Goal: Use online tool/utility: Use online tool/utility

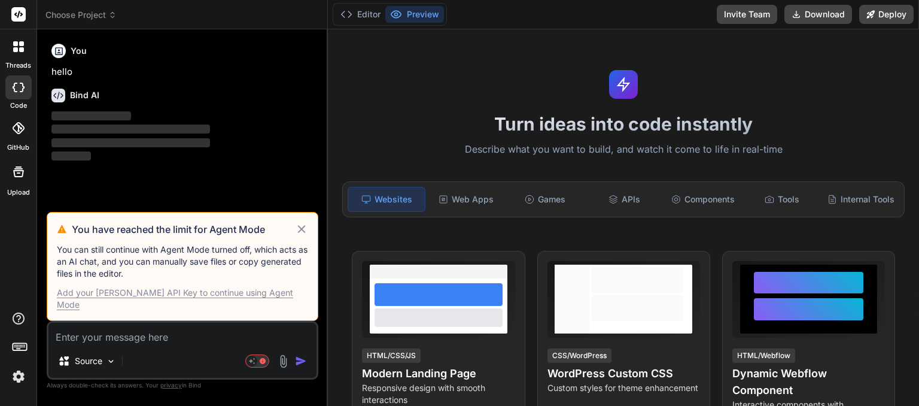
click at [300, 236] on icon at bounding box center [302, 229] width 14 height 14
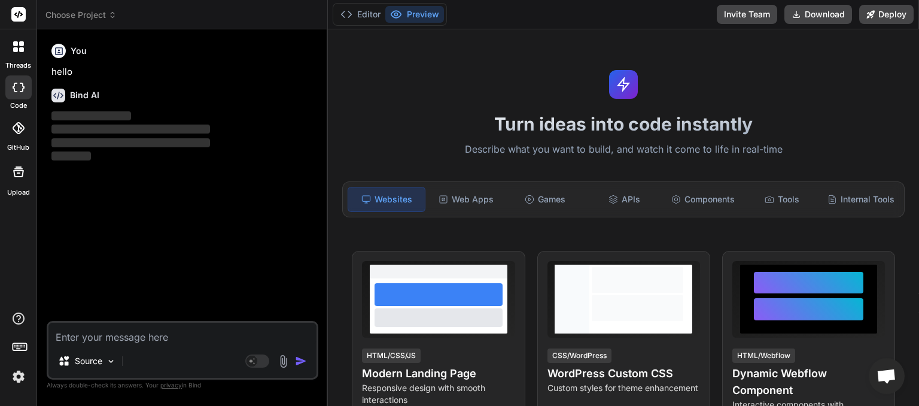
click at [107, 15] on span "Choose Project" at bounding box center [80, 15] width 71 height 12
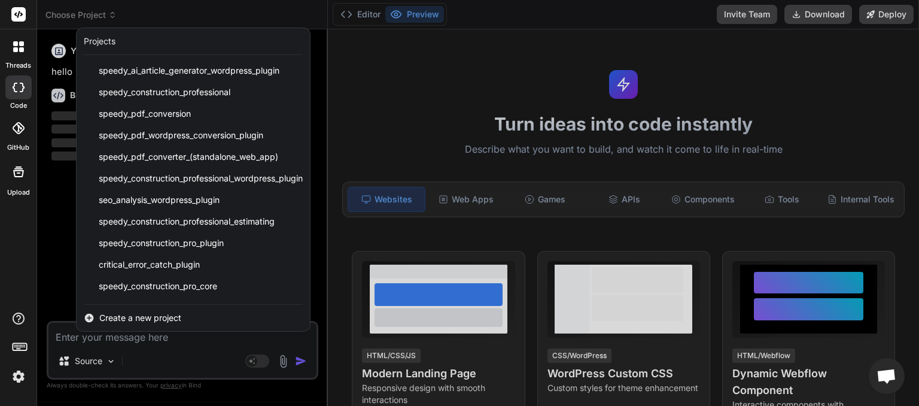
scroll to position [148, 0]
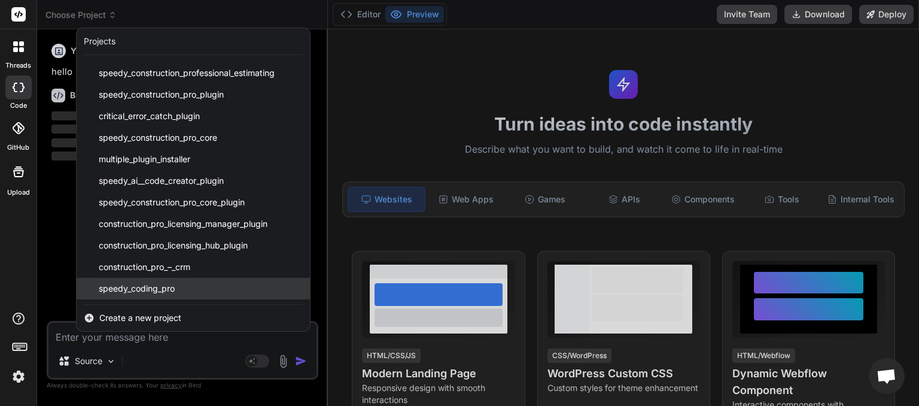
click at [147, 288] on span "speedy_coding_pro" at bounding box center [137, 289] width 76 height 12
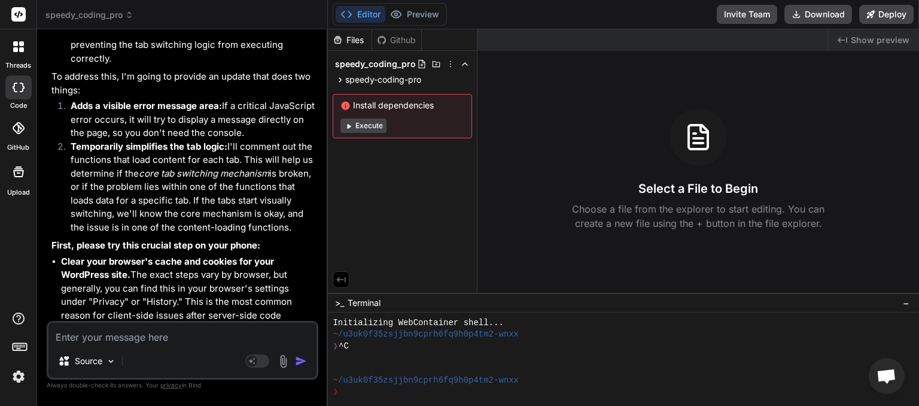
scroll to position [4043, 0]
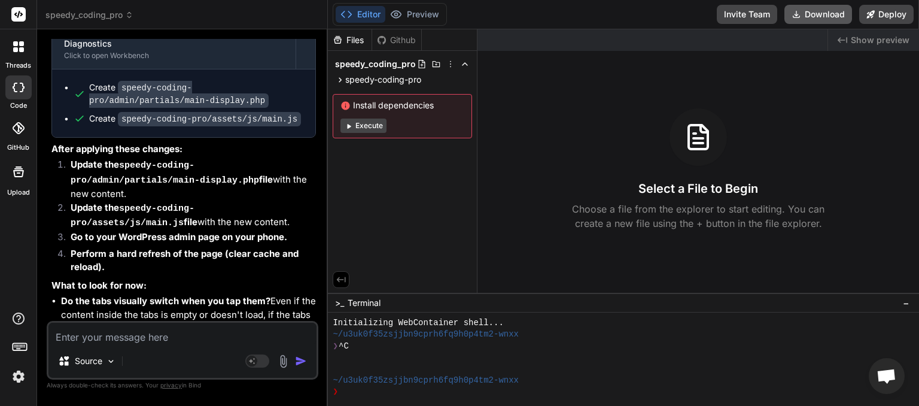
click at [823, 18] on button "Download" at bounding box center [819, 14] width 68 height 19
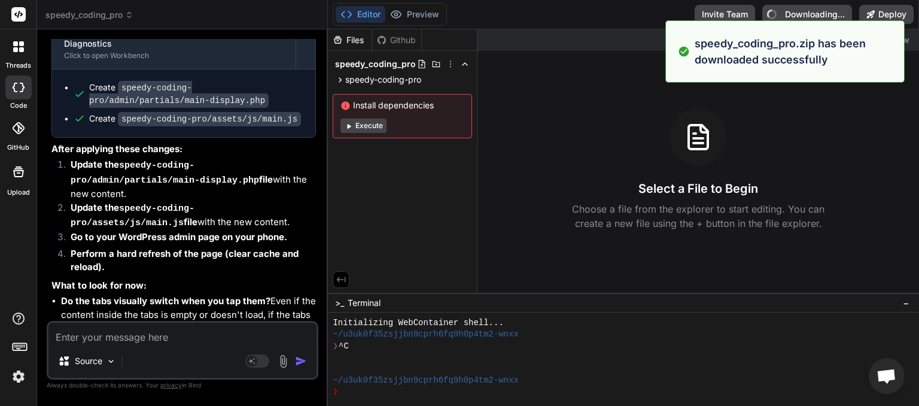
type textarea "x"
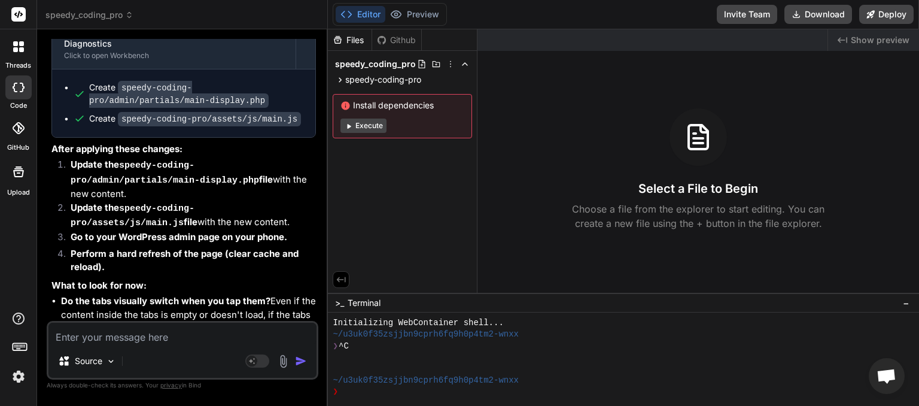
paste textarea "JQMIGRATE: Migrate is installed, version 3.4.1 load-scripts.php:5:981 Uncaught …"
type textarea "JQMIGRATE: Migrate is installed, version 3.4.1 load-scripts.php:5:981 Uncaught …"
type textarea "x"
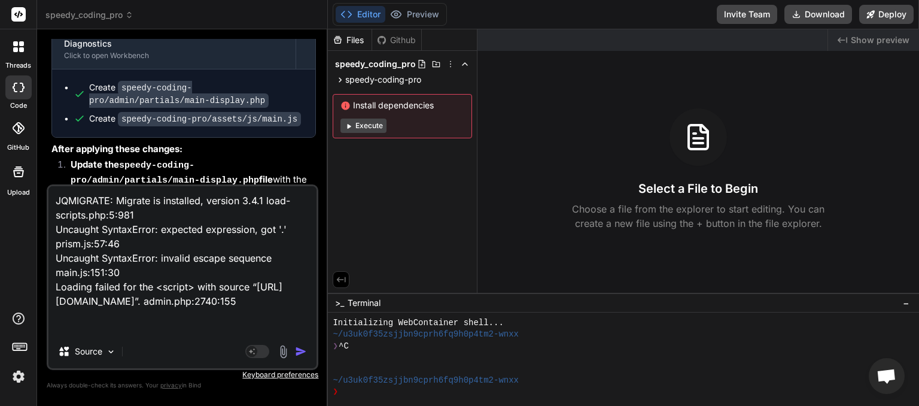
scroll to position [17, 0]
type textarea "JQMIGRATE: Migrate is installed, version 3.4.1 load-scripts.php:5:981 Uncaught …"
click at [301, 354] on img "button" at bounding box center [301, 351] width 12 height 12
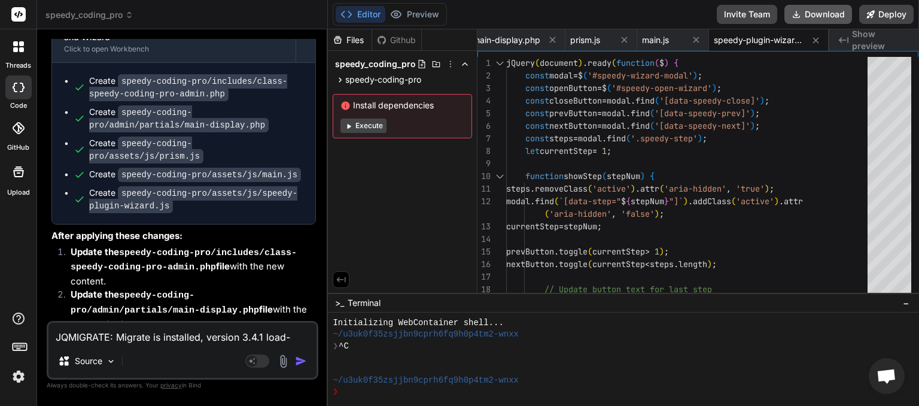
scroll to position [0, 129]
click at [809, 19] on button "Download" at bounding box center [819, 14] width 68 height 19
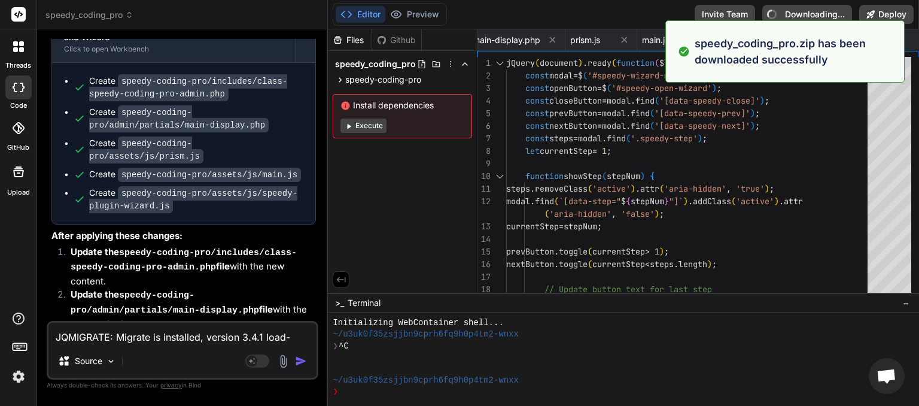
type textarea "x"
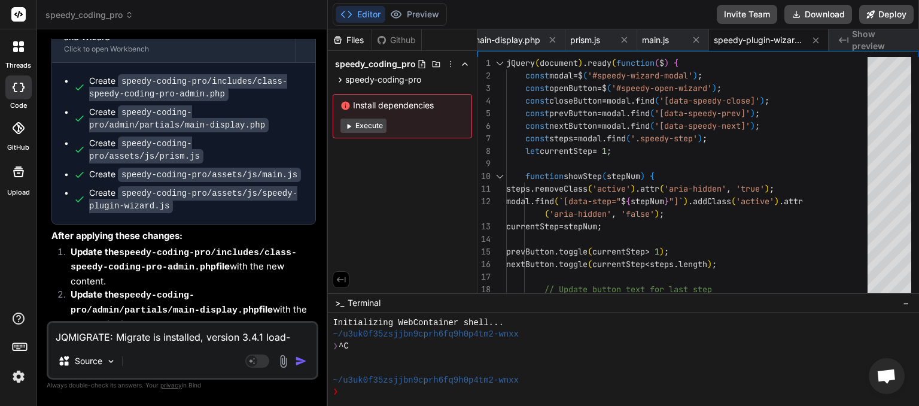
paste textarea "expected expression, got ')' main.js:2382:10"
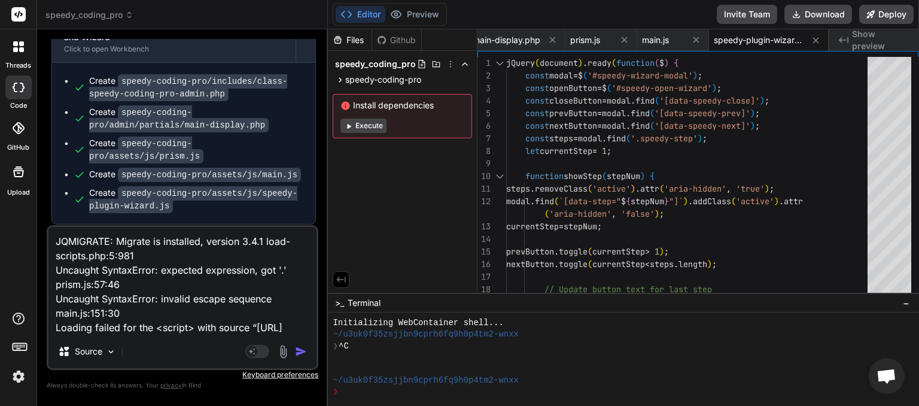
type textarea "JQMIGRATE: Migrate is installed, version 3.4.1 load-scripts.php:5:981 Uncaught …"
type textarea "x"
type textarea "JQMIGRATE: Migrate is installed, version 3.4.1 load-scripts.php:5:981 Uncaught …"
click at [302, 348] on img "button" at bounding box center [301, 351] width 12 height 12
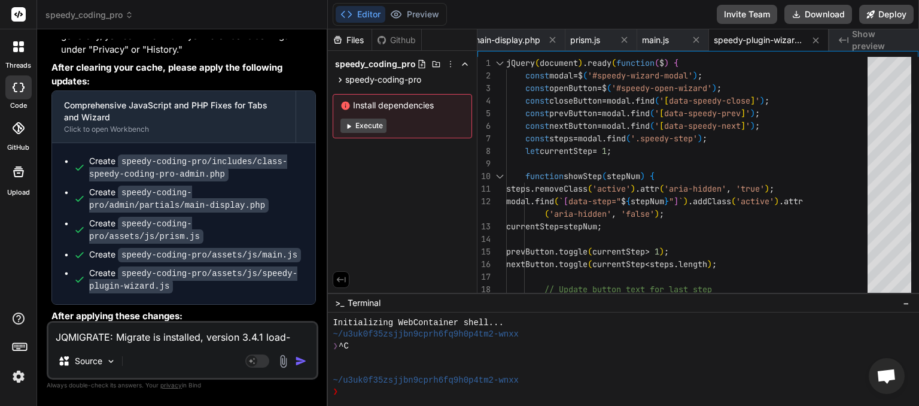
scroll to position [6659, 0]
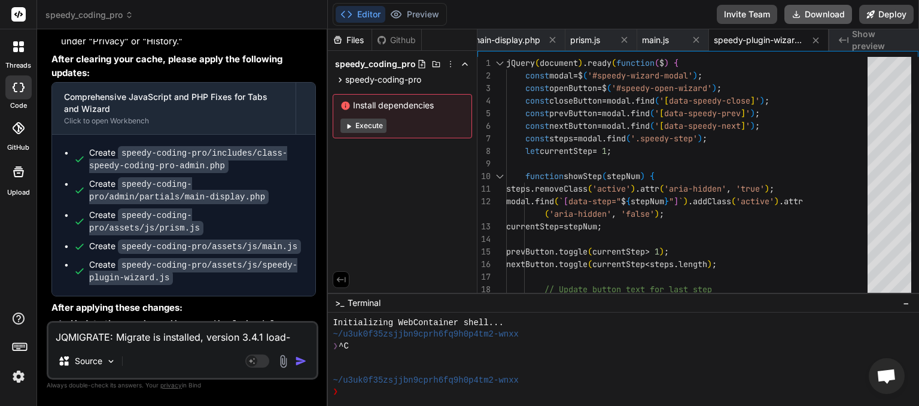
click at [832, 14] on button "Download" at bounding box center [819, 14] width 68 height 19
paste textarea
type textarea "x"
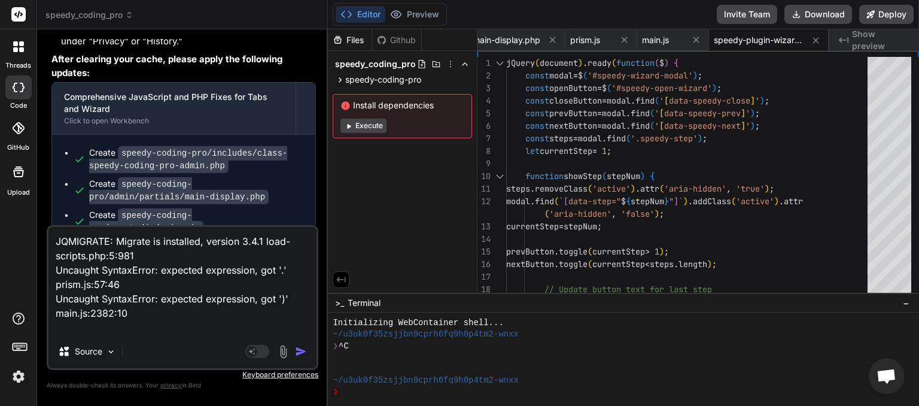
type textarea "JQMIGRATE: Migrate is installed, version 3.4.1 load-scripts.php:5:981 Uncaught …"
click at [303, 354] on img "button" at bounding box center [301, 351] width 12 height 12
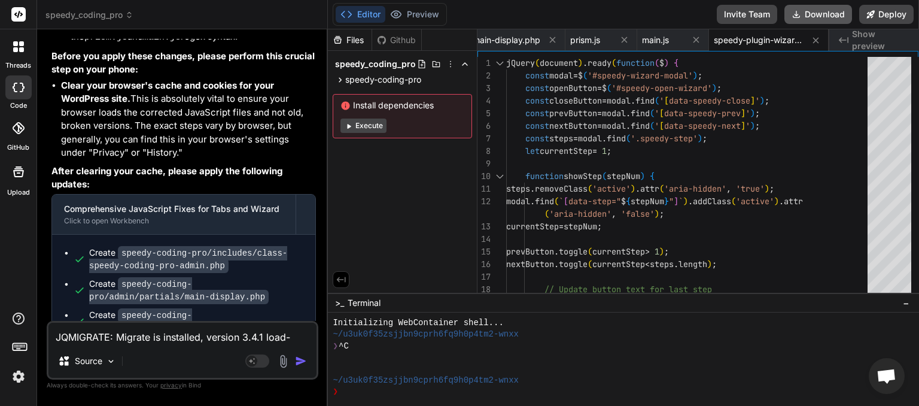
scroll to position [0, 129]
click at [810, 14] on button "Download" at bounding box center [819, 14] width 68 height 19
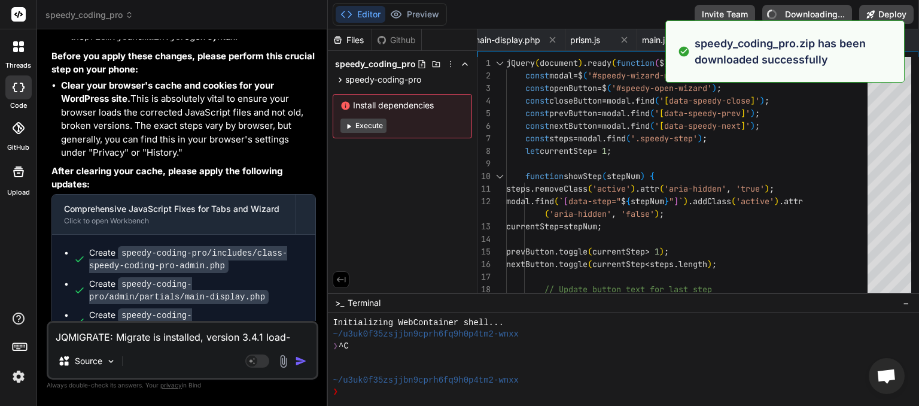
type textarea "x"
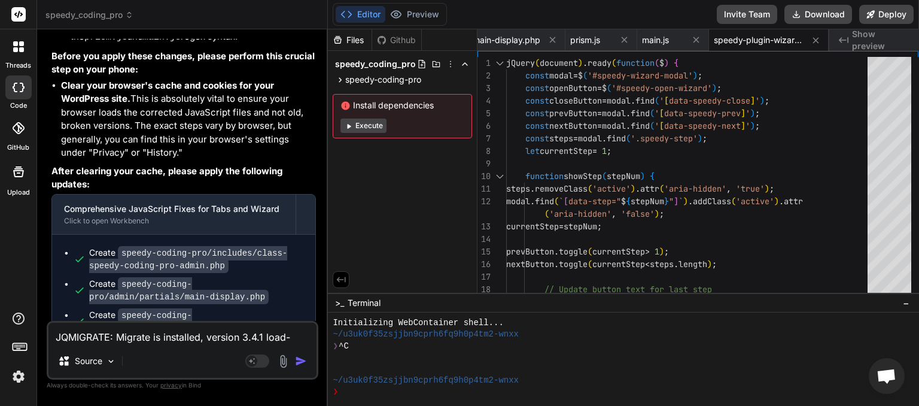
paste textarea "[[DATE] 06:44:52 UTC] PHP Parse error: syntax error, unexpected token "\" in /h…"
type textarea "[[DATE] 06:44:52 UTC] PHP Parse error: syntax error, unexpected token "\" in /h…"
type textarea "x"
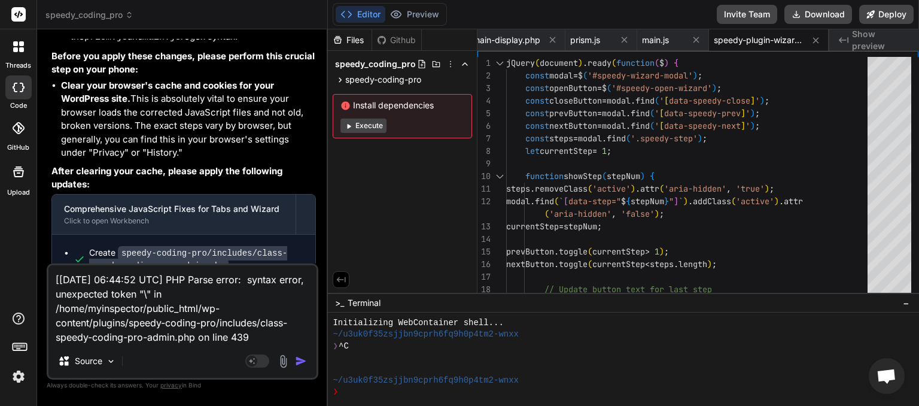
type textarea "[[DATE] 06:44:52 UTC] PHP Parse error: syntax error, unexpected token "\" in /h…"
click at [303, 365] on img "button" at bounding box center [301, 361] width 12 height 12
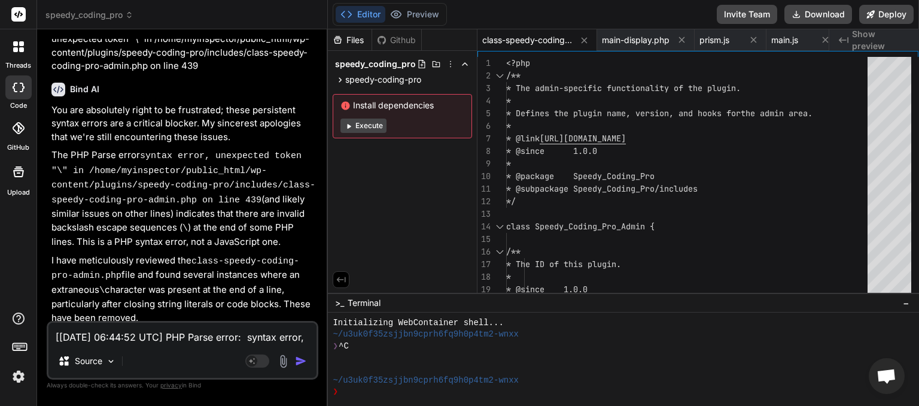
scroll to position [8695, 0]
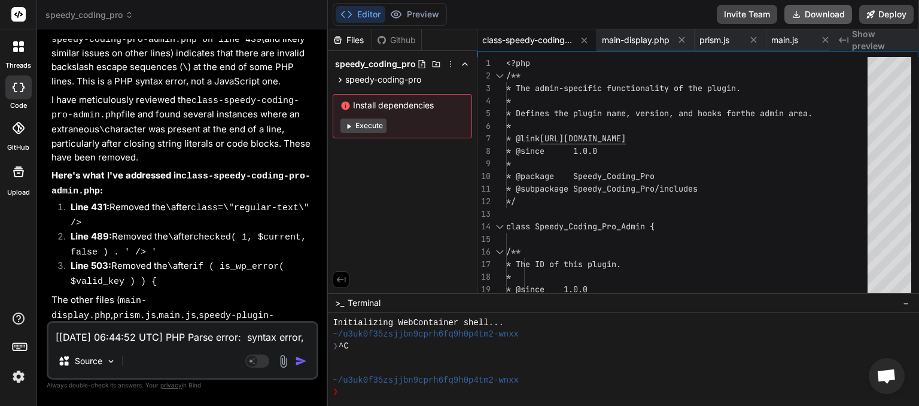
click at [813, 11] on button "Download" at bounding box center [819, 14] width 68 height 19
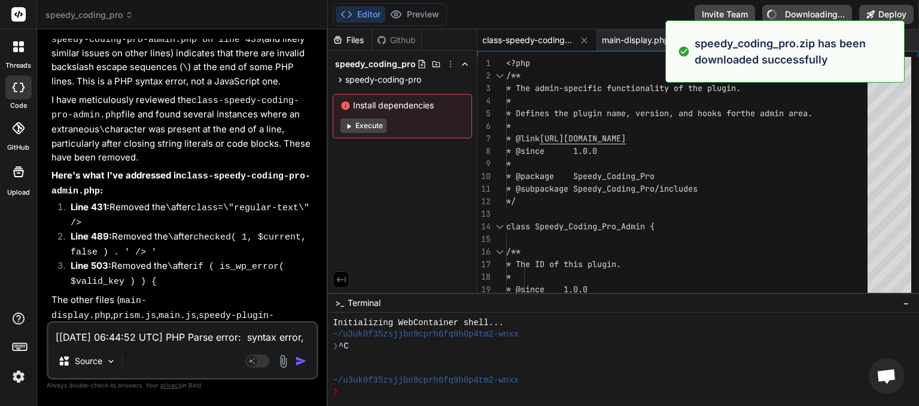
type textarea "x"
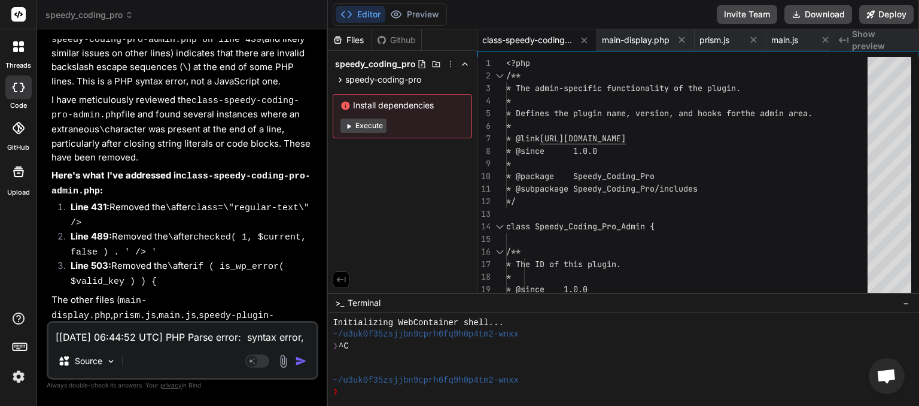
paste textarea "JQMIGRATE: Migrate is installed, version 3.4.1 load-scripts.php:5:981 Uncaught …"
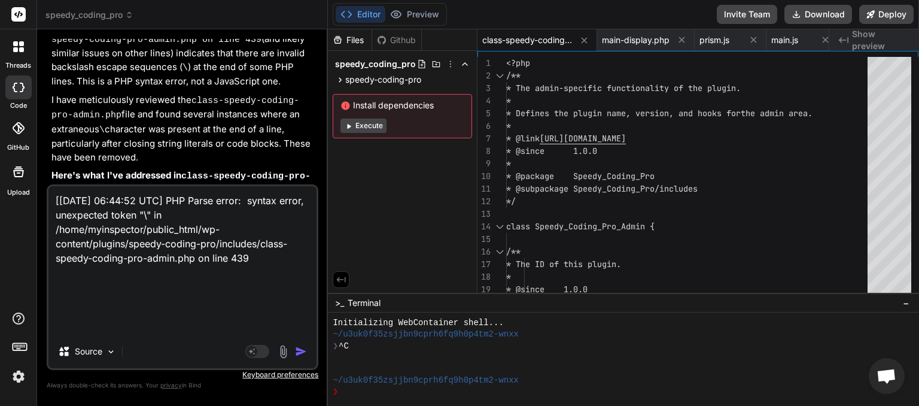
type textarea "JQMIGRATE: Migrate is installed, version 3.4.1 load-scripts.php:5:981 Uncaught …"
type textarea "x"
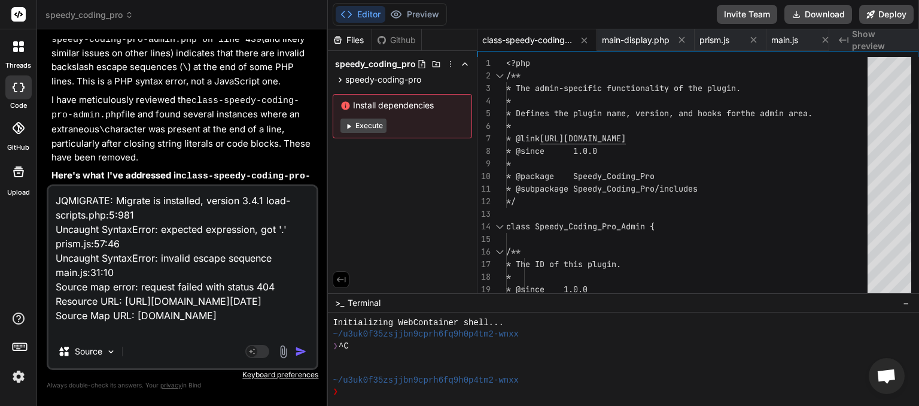
scroll to position [31, 0]
type textarea "JQMIGRATE: Migrate is installed, version 3.4.1 load-scripts.php:5:981 Uncaught …"
click at [303, 355] on img "button" at bounding box center [301, 351] width 12 height 12
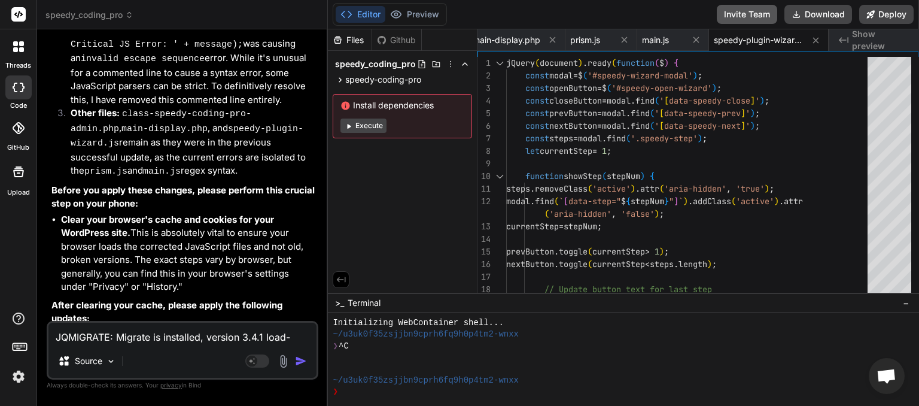
scroll to position [0, 129]
click at [811, 19] on button "Download" at bounding box center [819, 14] width 68 height 19
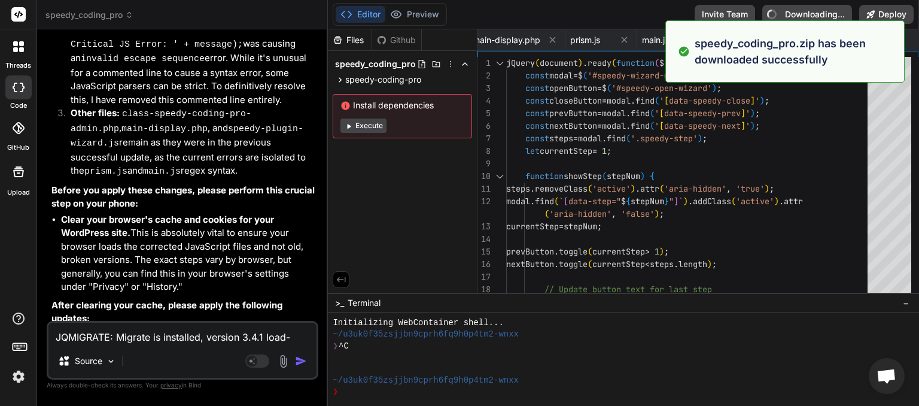
type textarea "x"
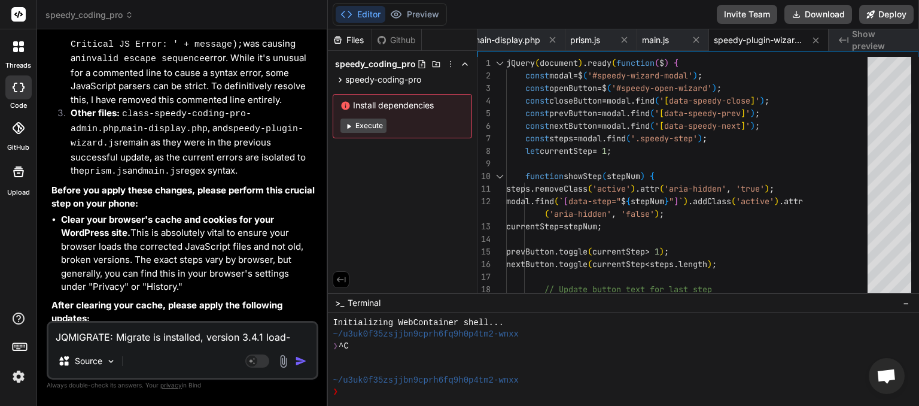
paste textarea "expected expression, got ')' main.js:2381:10"
type textarea "JQMIGRATE: Migrate is installed, version 3.4.1 load-scripts.php:5:981 Uncaught …"
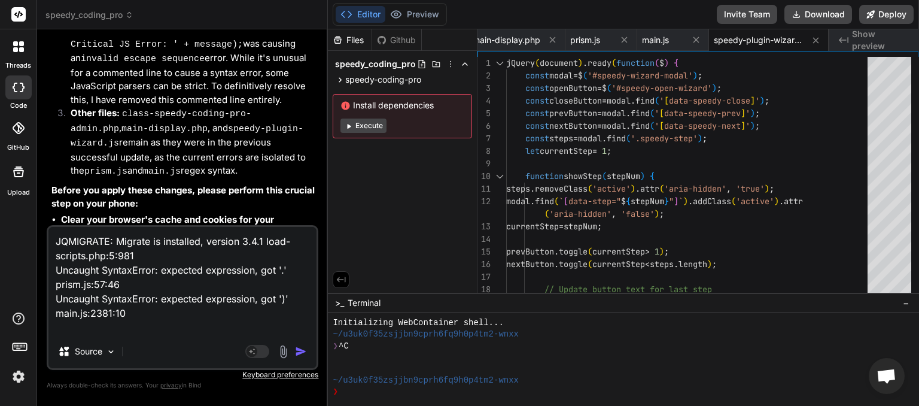
type textarea "x"
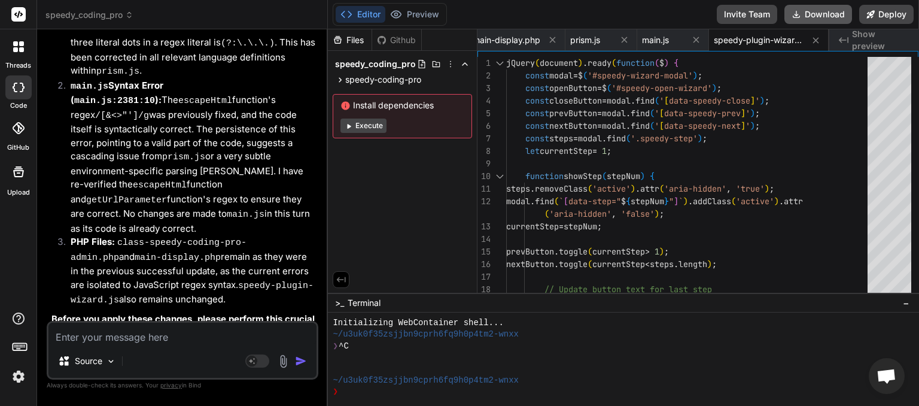
click at [821, 13] on button "Download" at bounding box center [819, 14] width 68 height 19
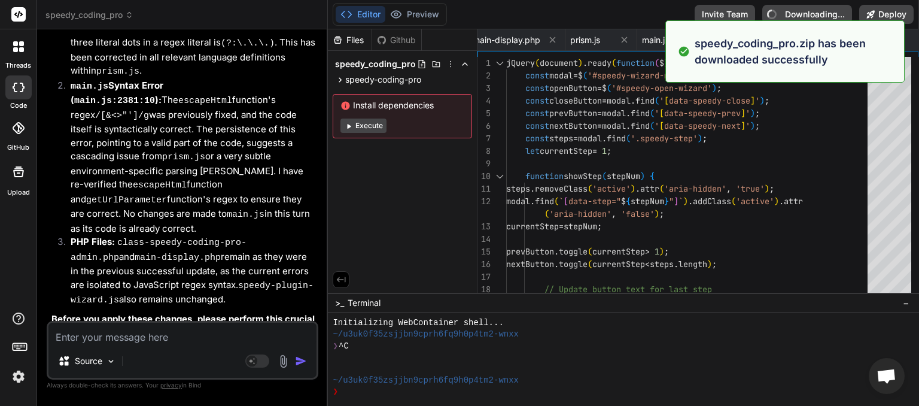
type textarea "x"
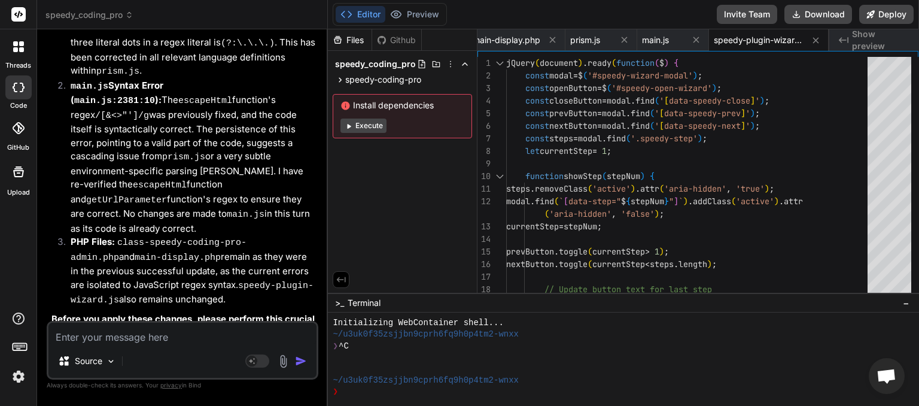
paste textarea "JQMIGRATE: Migrate is installed, version 3.4.1 load-scripts.php:5:981 Uncaught …"
type textarea "JQMIGRATE: Migrate is installed, version 3.4.1 load-scripts.php:5:981 Uncaught …"
type textarea "x"
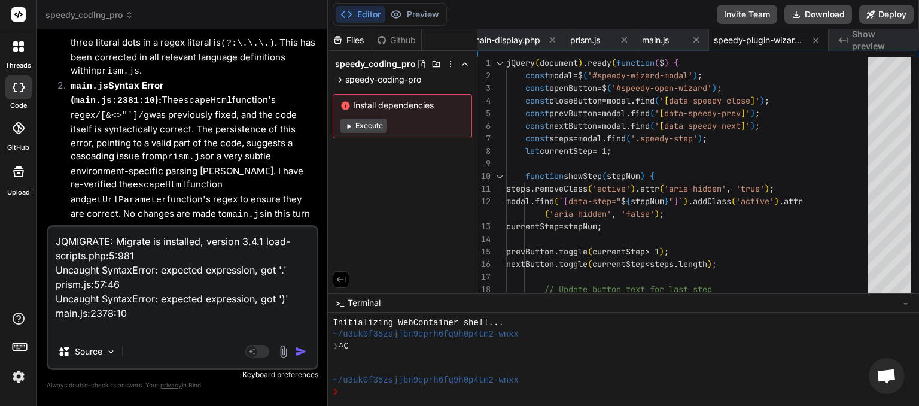
type textarea "JQMIGRATE: Migrate is installed, version 3.4.1 load-scripts.php:5:981 Uncaught …"
click at [301, 356] on img "button" at bounding box center [301, 351] width 12 height 12
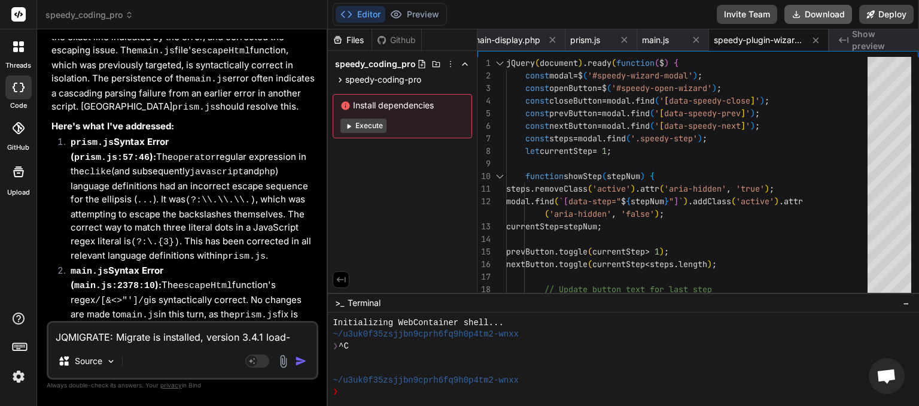
click at [815, 15] on button "Download" at bounding box center [819, 14] width 68 height 19
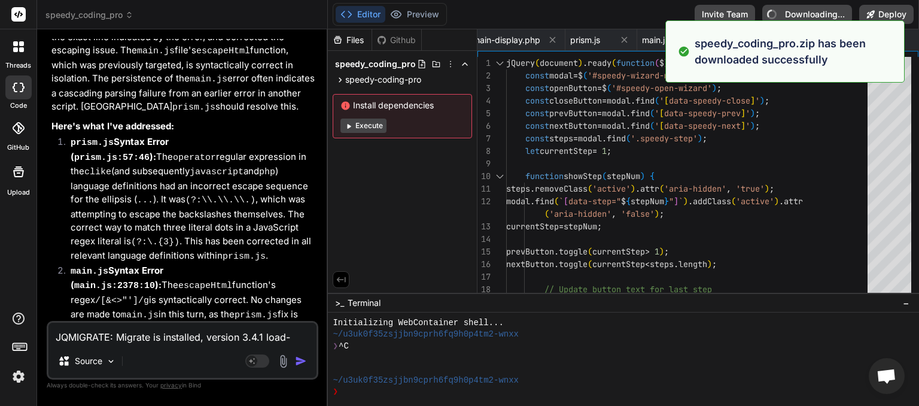
type textarea "x"
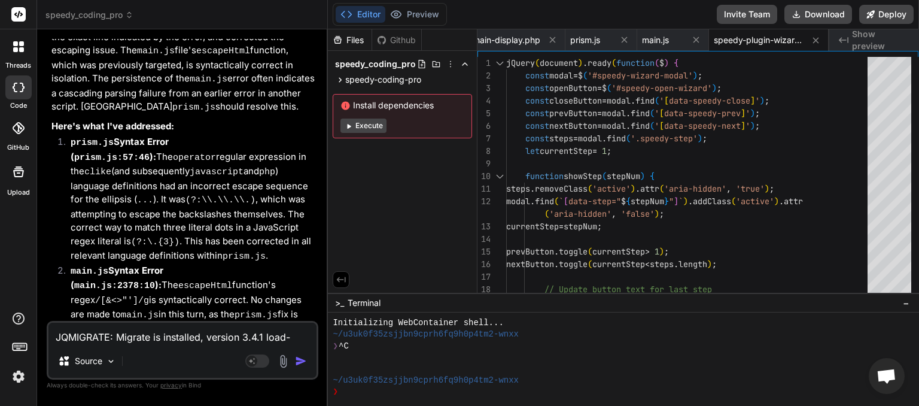
paste textarea "Uncaught SyntaxError: invalid escape sequence speedy-plugin-wizard.js:224:14"
type textarea "JQMIGRATE: Migrate is installed, version 3.4.1 load-scripts.php:5:981 Uncaught …"
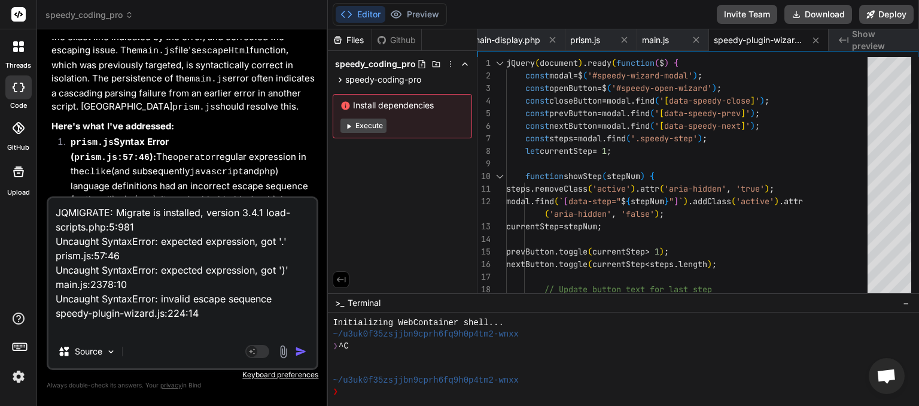
type textarea "x"
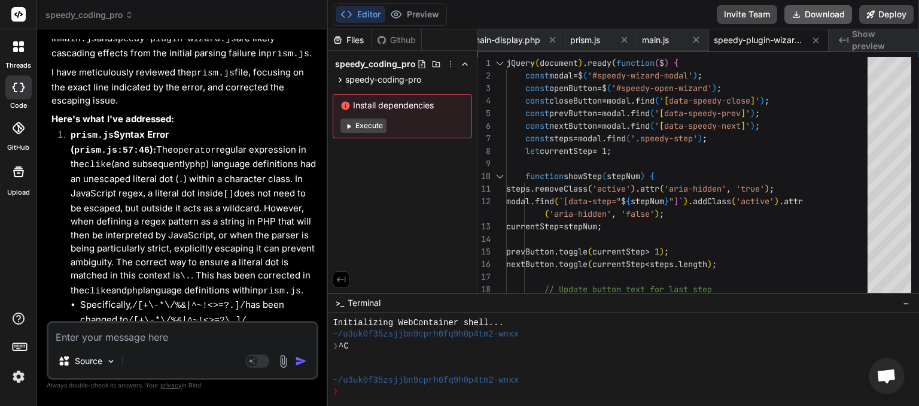
click at [812, 16] on button "Download" at bounding box center [819, 14] width 68 height 19
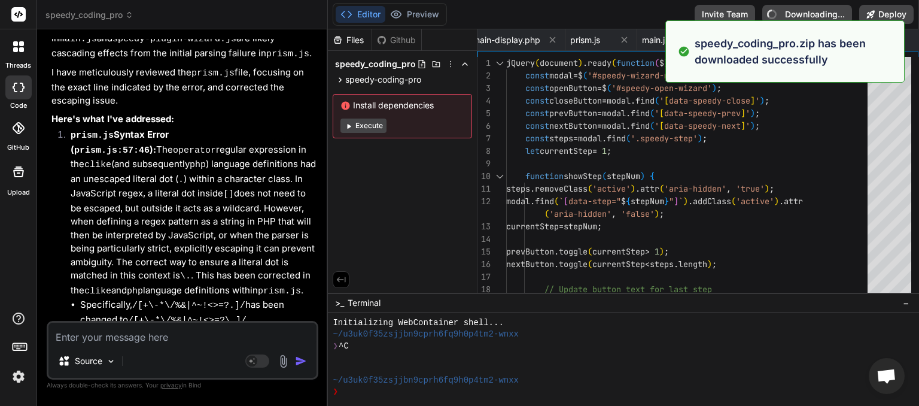
type textarea "x"
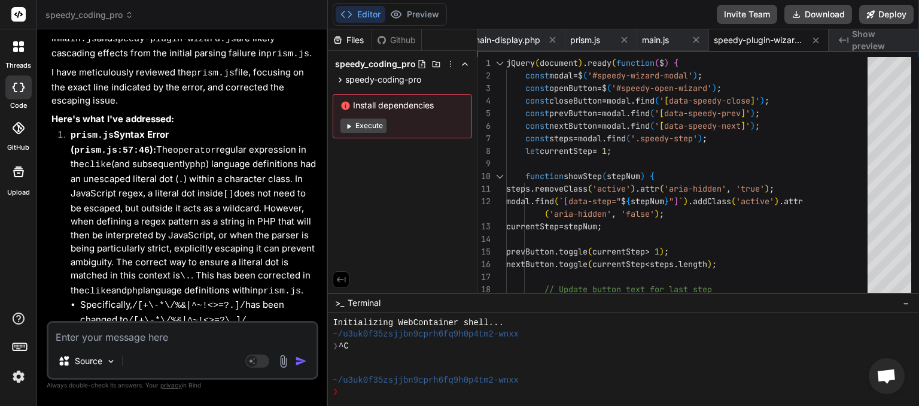
paste textarea "JQMIGRATE: Migrate is installed, version 3.4.1 load-scripts.php:5:981 Uncaught …"
type textarea "JQMIGRATE: Migrate is installed, version 3.4.1 load-scripts.php:5:981 Uncaught …"
type textarea "x"
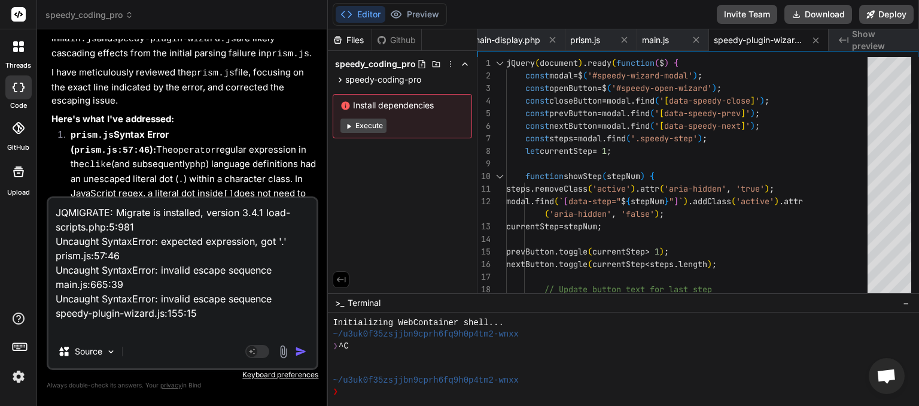
type textarea "JQMIGRATE: Migrate is installed, version 3.4.1 load-scripts.php:5:981 Uncaught …"
drag, startPoint x: 301, startPoint y: 350, endPoint x: 281, endPoint y: 353, distance: 20.7
click at [302, 350] on img "button" at bounding box center [301, 351] width 12 height 12
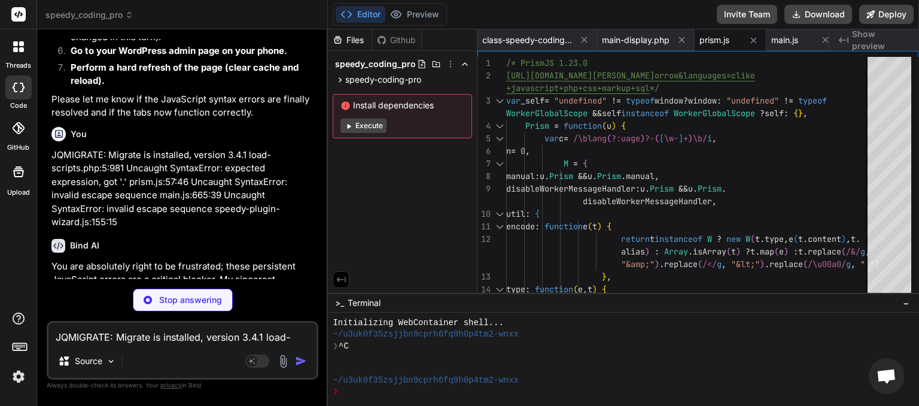
scroll to position [14703, 0]
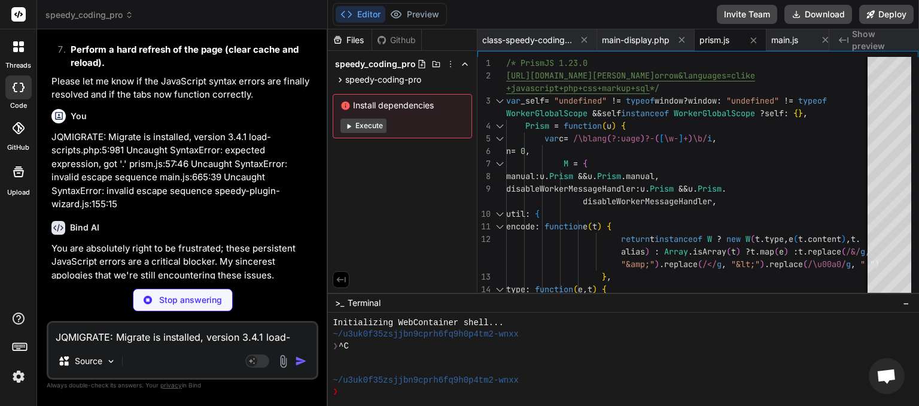
drag, startPoint x: 156, startPoint y: 212, endPoint x: 166, endPoint y: 216, distance: 10.5
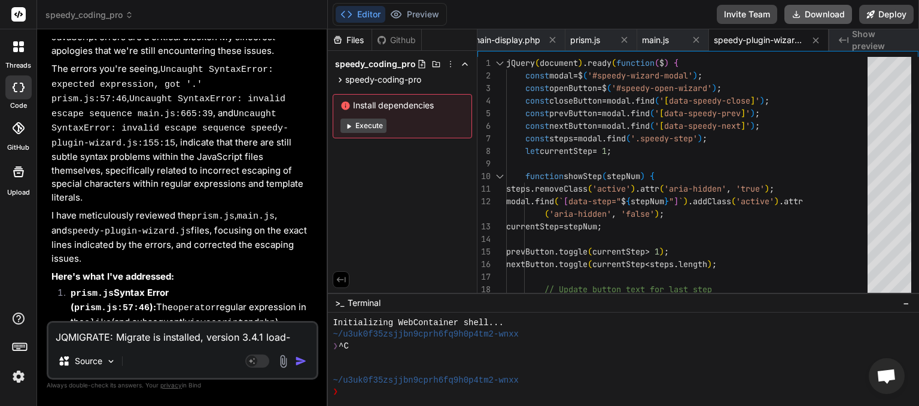
scroll to position [0, 129]
click at [820, 13] on button "Download" at bounding box center [819, 14] width 68 height 19
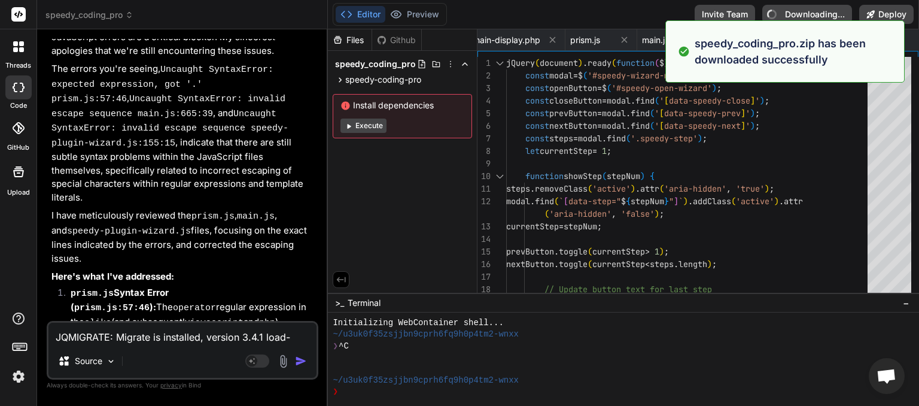
type textarea "x"
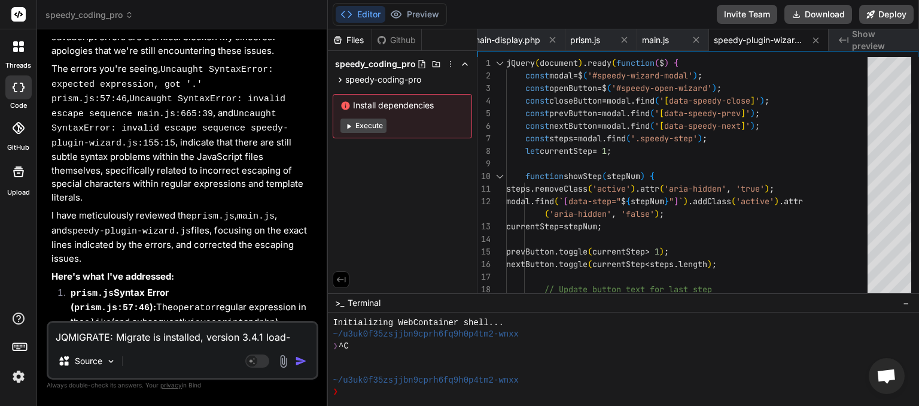
paste textarea "expected expression, got ')' main.js:2378:10"
type textarea "JQMIGRATE: Migrate is installed, version 3.4.1 load-scripts.php:5:981 Uncaught …"
type textarea "x"
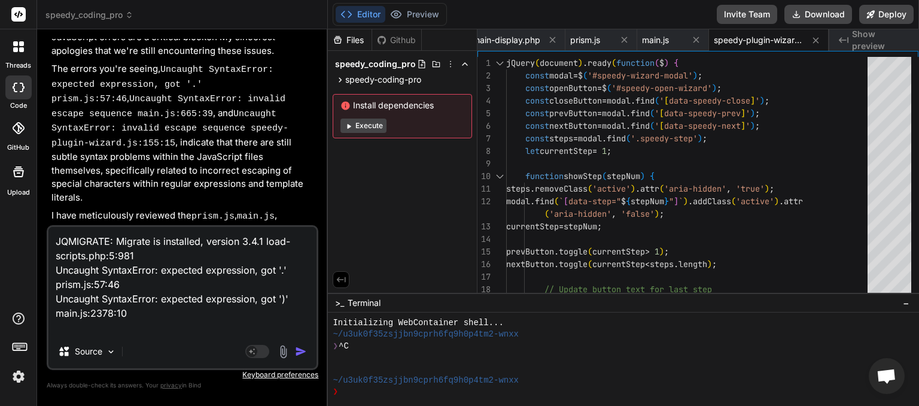
type textarea "JQMIGRATE: Migrate is installed, version 3.4.1 load-scripts.php:5:981 Uncaught …"
click at [303, 351] on img "button" at bounding box center [301, 351] width 12 height 12
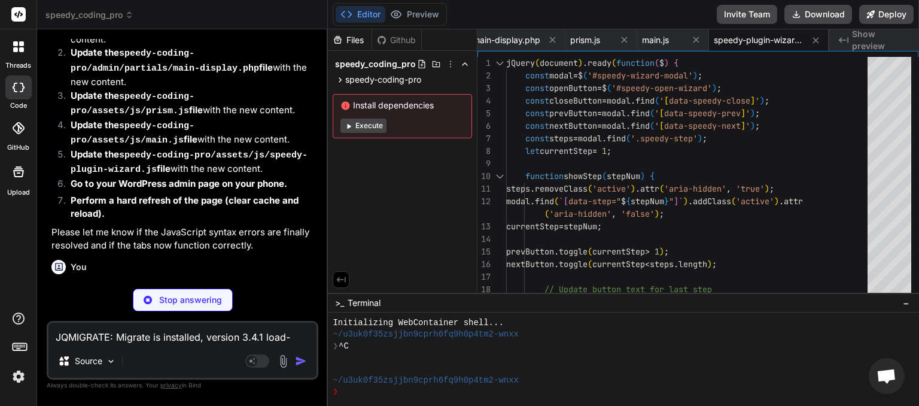
scroll to position [15959, 0]
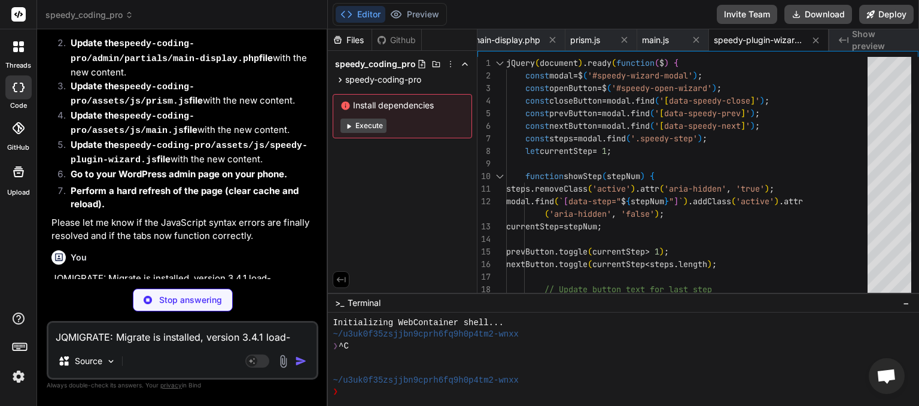
click at [23, 379] on img at bounding box center [18, 376] width 20 height 20
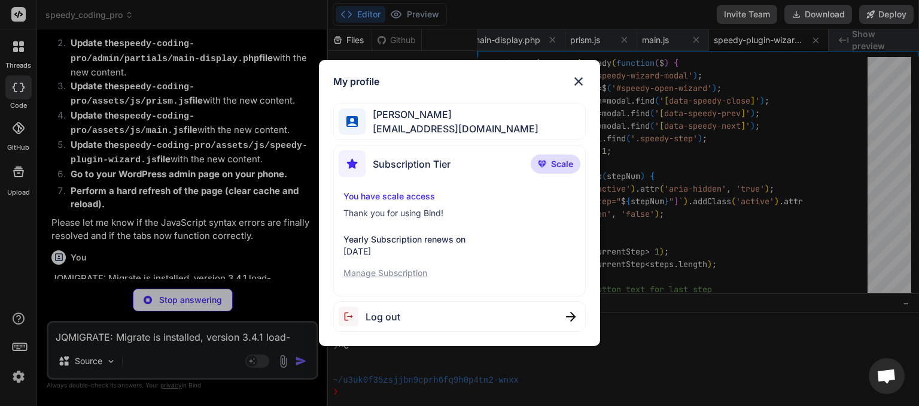
click at [421, 272] on p "Manage Subscription" at bounding box center [460, 273] width 232 height 12
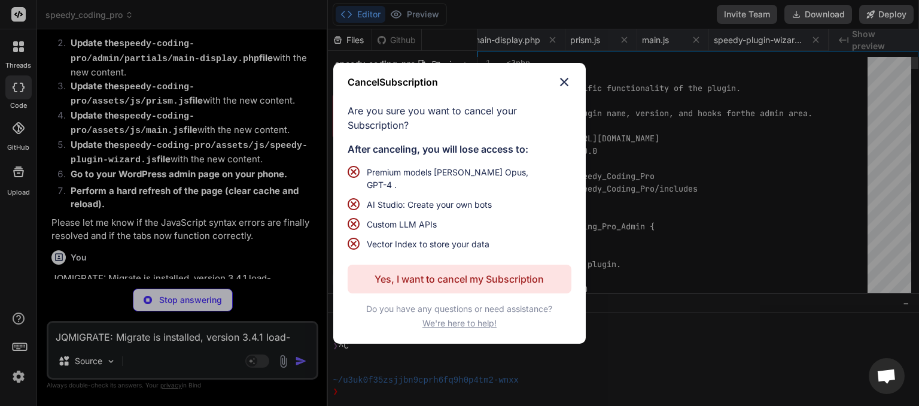
scroll to position [0, 0]
click at [564, 89] on img at bounding box center [564, 82] width 14 height 14
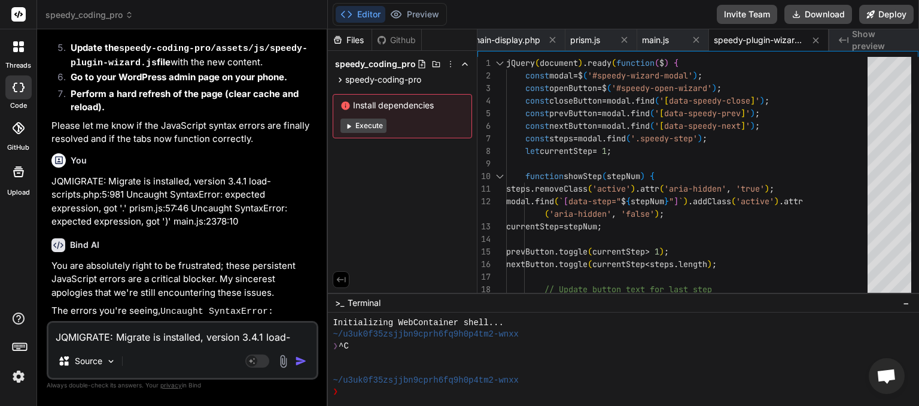
scroll to position [16250, 0]
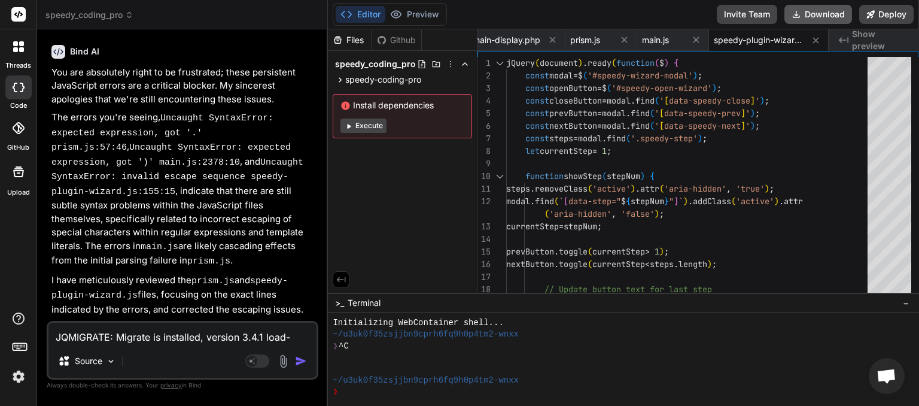
click at [824, 8] on button "Download" at bounding box center [819, 14] width 68 height 19
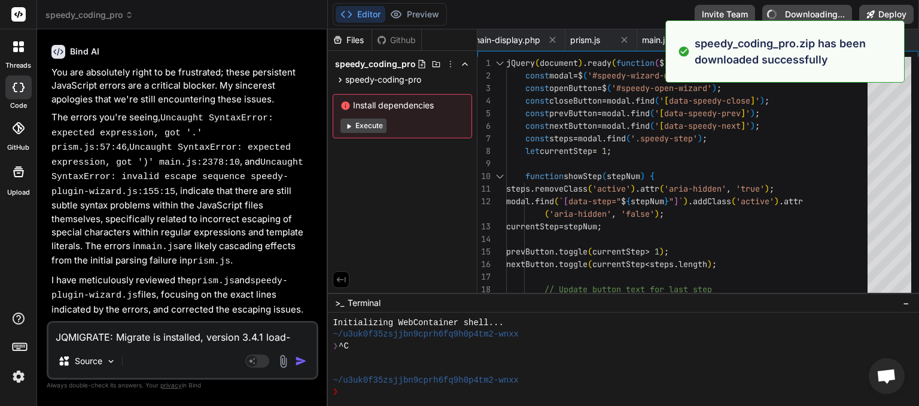
type textarea "x"
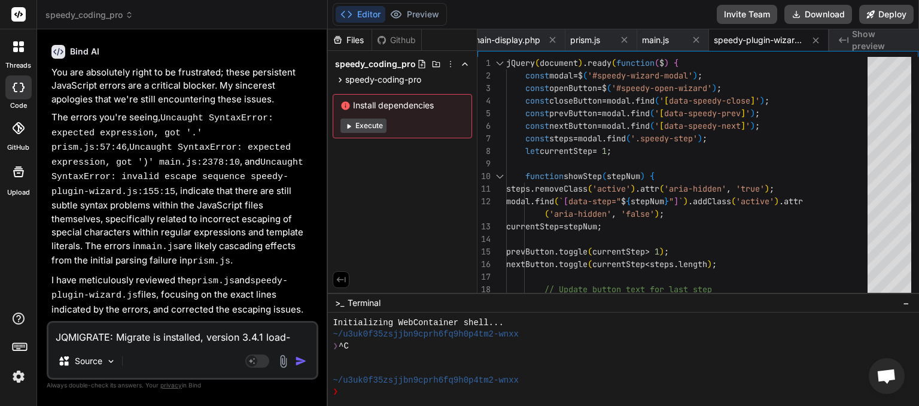
paste textarea "invalid escape sequence main.js:653:23"
type textarea "JQMIGRATE: Migrate is installed, version 3.4.1 load-scripts.php:5:981 Uncaught …"
type textarea "x"
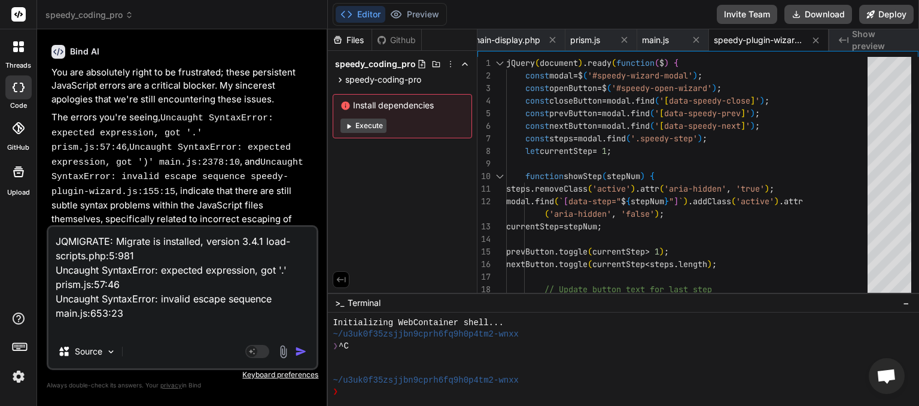
type textarea "JQMIGRATE: Migrate is installed, version 3.4.1 load-scripts.php:5:981 Uncaught …"
click at [298, 348] on img "button" at bounding box center [301, 351] width 12 height 12
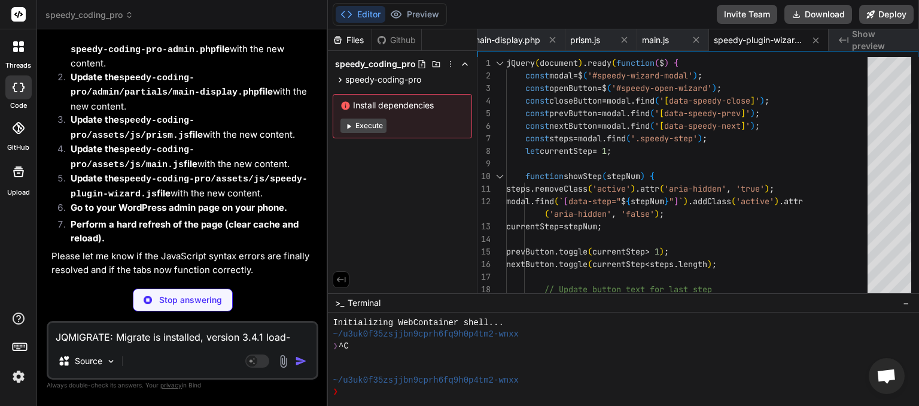
scroll to position [17418, 0]
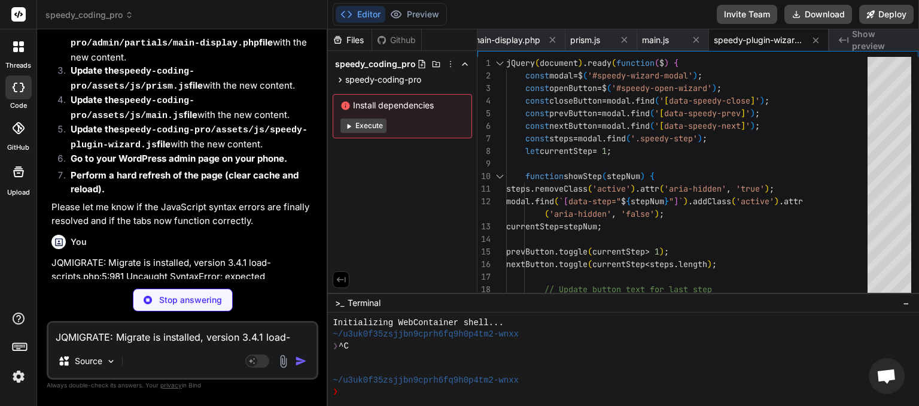
drag, startPoint x: 174, startPoint y: 193, endPoint x: 203, endPoint y: 197, distance: 29.6
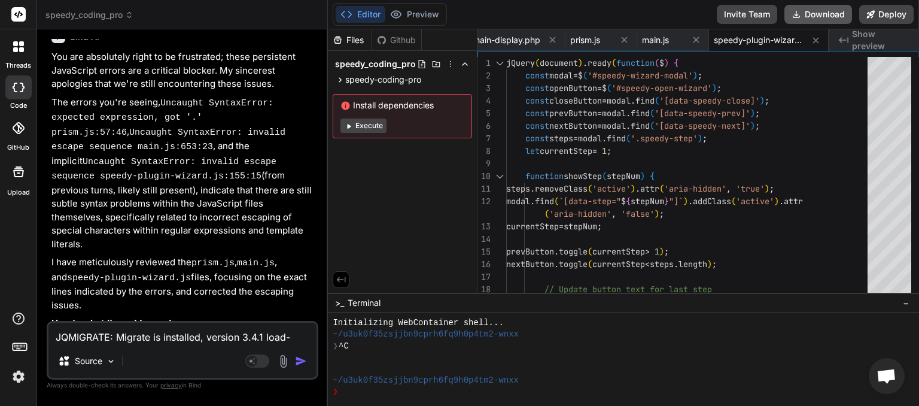
scroll to position [0, 129]
click at [814, 17] on button "Download" at bounding box center [819, 14] width 68 height 19
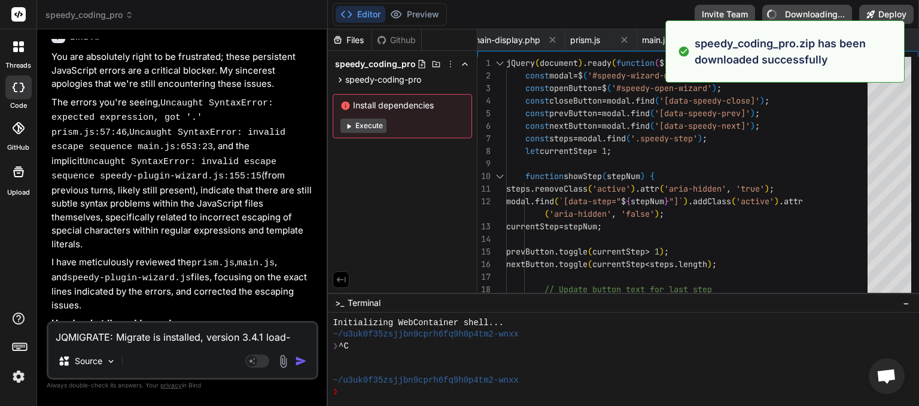
type textarea "x"
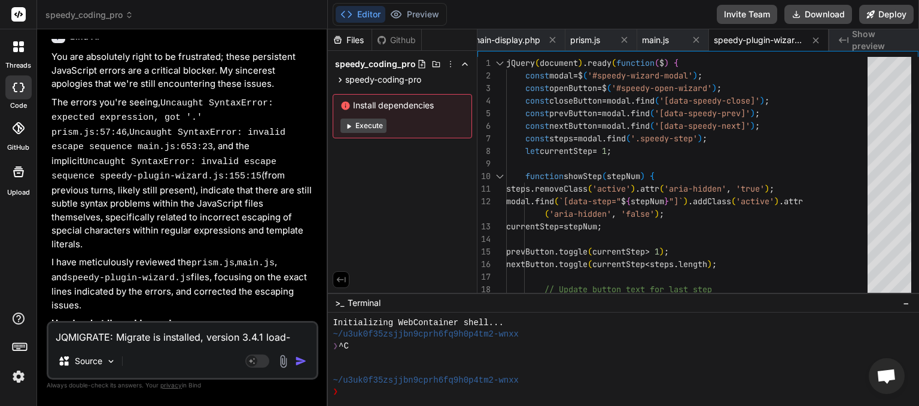
paste textarea "expected expression, got ')' main.js:2378:10"
type textarea "JQMIGRATE: Migrate is installed, version 3.4.1 load-scripts.php:5:981 Uncaught …"
type textarea "x"
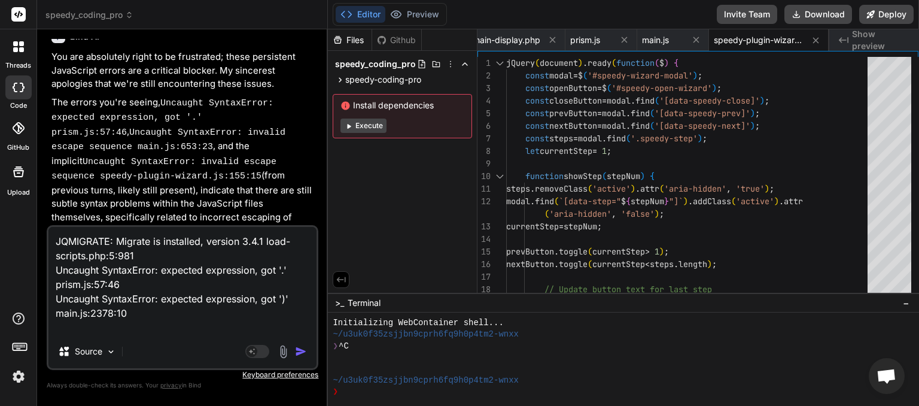
type textarea "JQMIGRATE: Migrate is installed, version 3.4.1 load-scripts.php:5:981 Uncaught …"
click at [126, 351] on div "Source" at bounding box center [182, 353] width 268 height 29
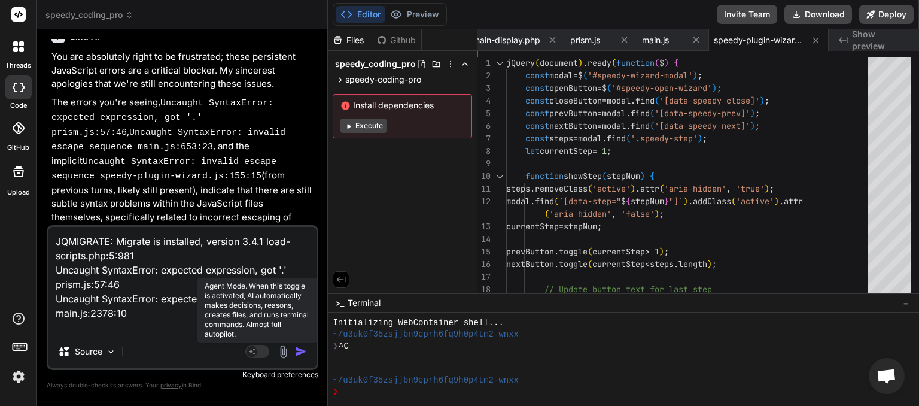
click at [259, 353] on rect at bounding box center [257, 351] width 24 height 13
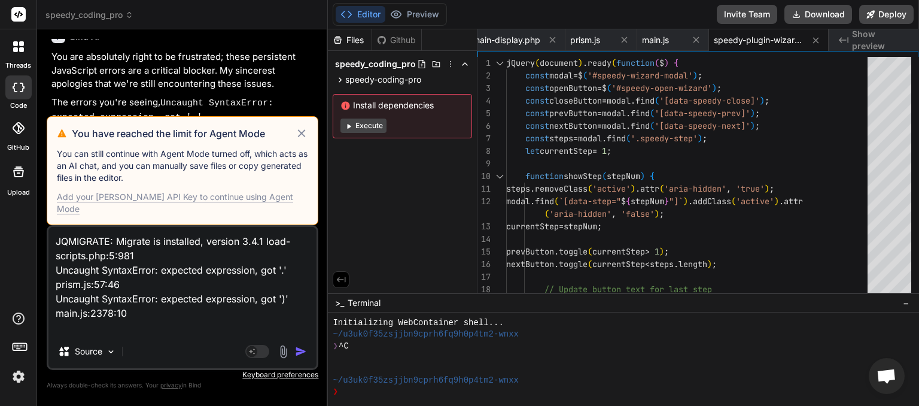
click at [300, 137] on icon at bounding box center [301, 133] width 8 height 8
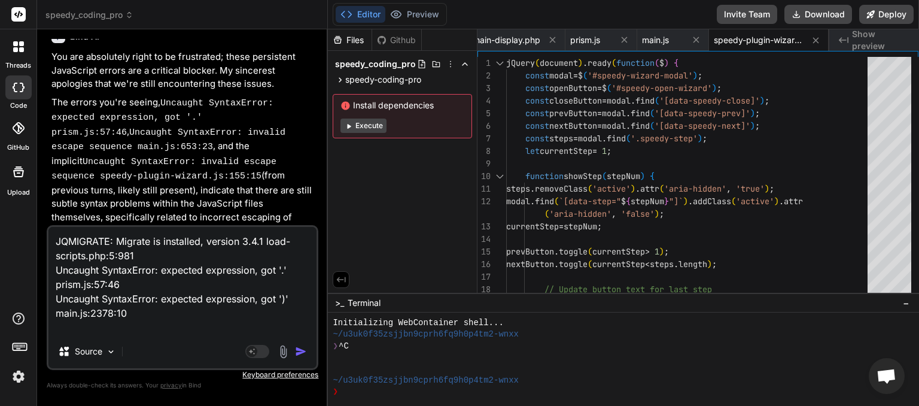
click at [305, 351] on img "button" at bounding box center [301, 351] width 12 height 12
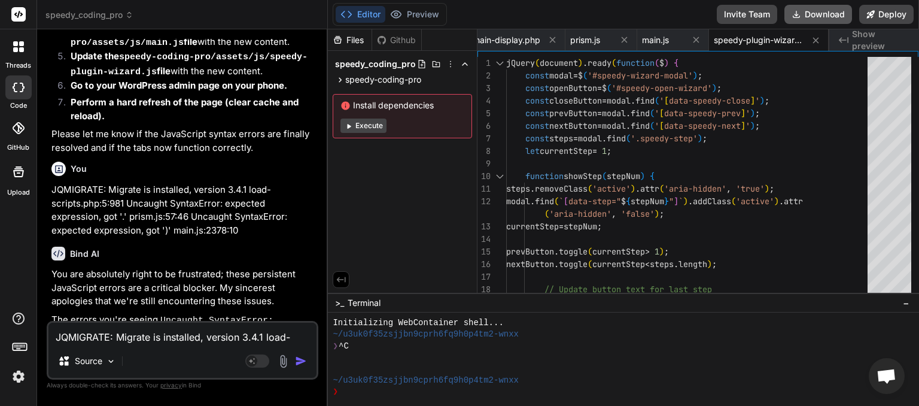
click at [822, 12] on button "Download" at bounding box center [819, 14] width 68 height 19
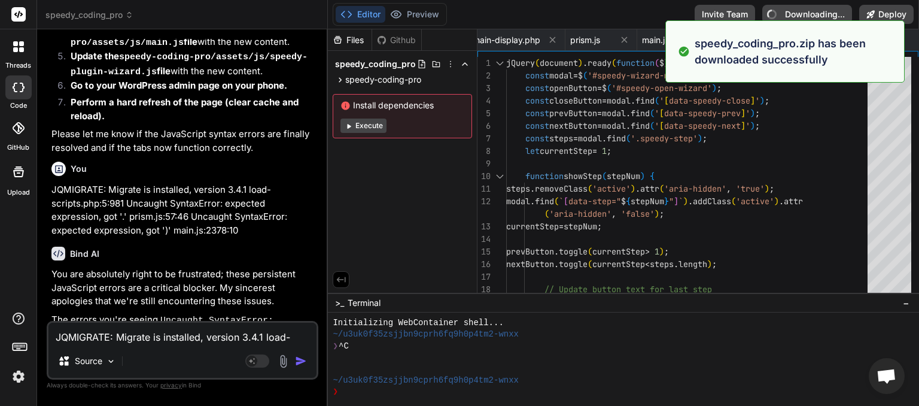
type textarea "x"
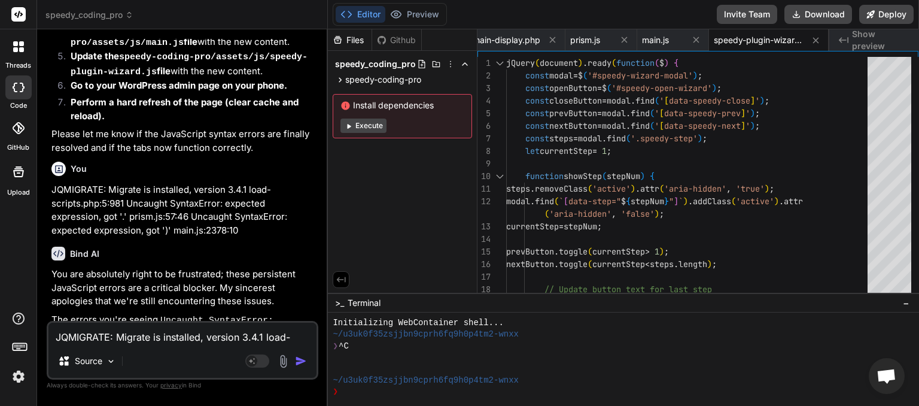
paste textarea "Source map error: request failed with status 404 Resource URL: [URL][DOMAIN_NAM…"
type textarea "Source map error: request failed with status 404 Resource URL: [URL][DOMAIN_NAM…"
type textarea "x"
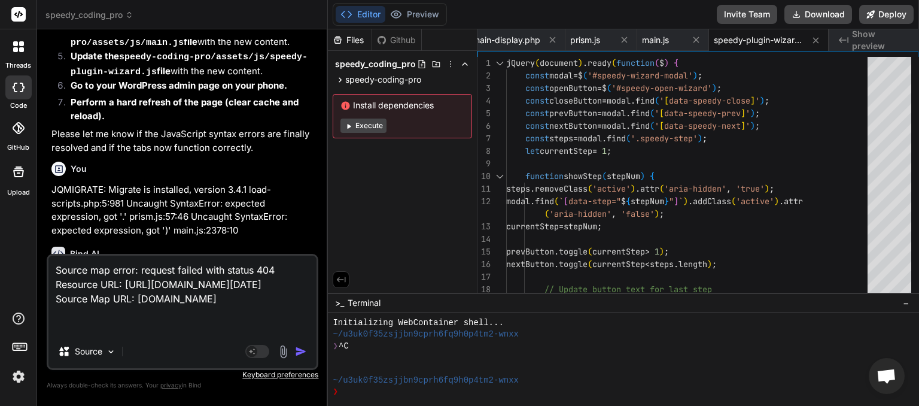
type textarea "Source map error: request failed with status 404 Resource URL: [URL][DOMAIN_NAM…"
click at [208, 325] on textarea "Source map error: request failed with status 404 Resource URL: [URL][DOMAIN_NAM…" at bounding box center [182, 295] width 268 height 79
type textarea "x"
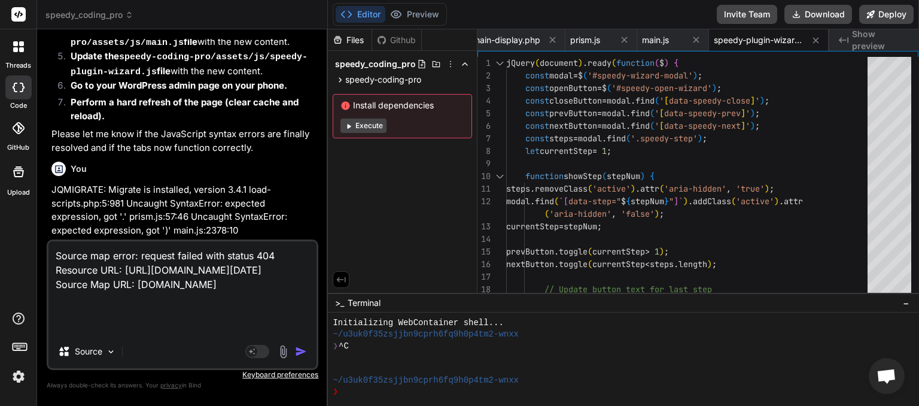
paste textarea "Uncaught SyntaxError: expected expression, got '.' prism.js:57:46 Uncaught Synt…"
type textarea "Source map error: request failed with status 404 Resource URL: [URL][DOMAIN_NAM…"
type textarea "x"
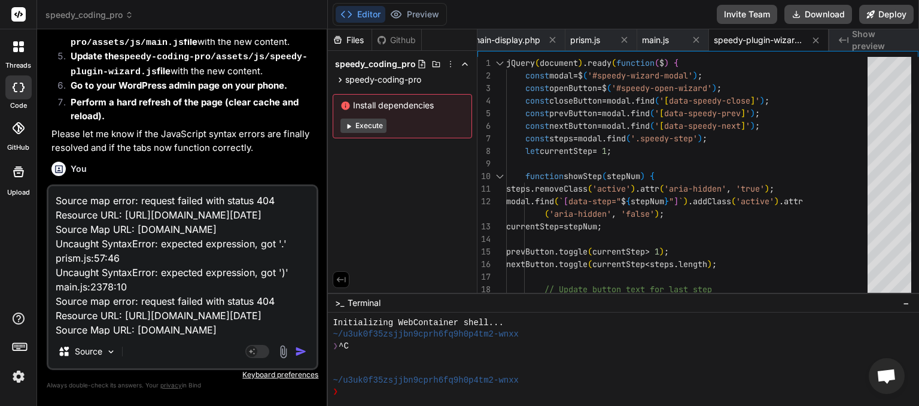
scroll to position [74, 0]
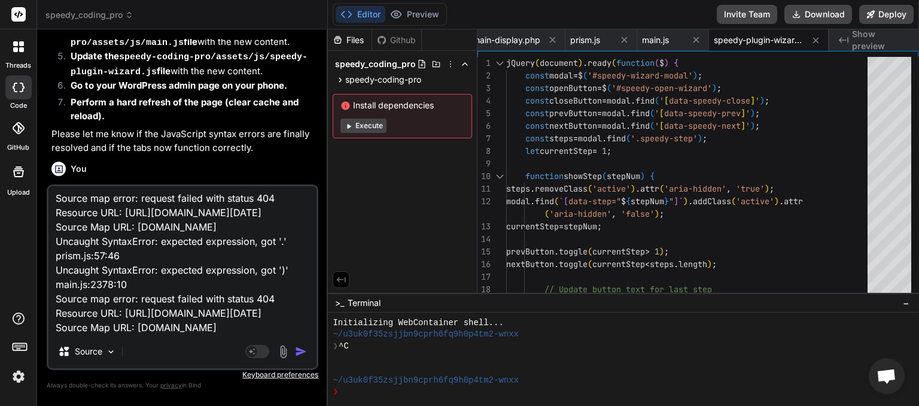
type textarea "Source map error: request failed with status 404 Resource URL: [URL][DOMAIN_NAM…"
click at [299, 351] on img "button" at bounding box center [301, 351] width 12 height 12
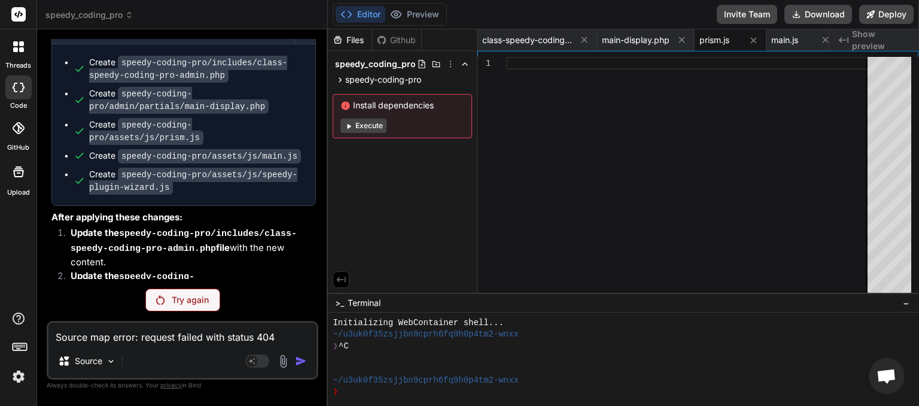
scroll to position [19287, 0]
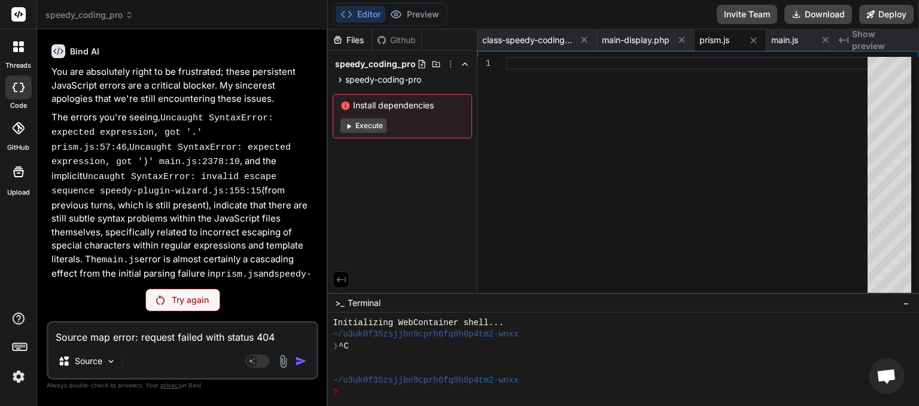
click at [169, 295] on div "Try again" at bounding box center [182, 299] width 75 height 23
type textarea "x"
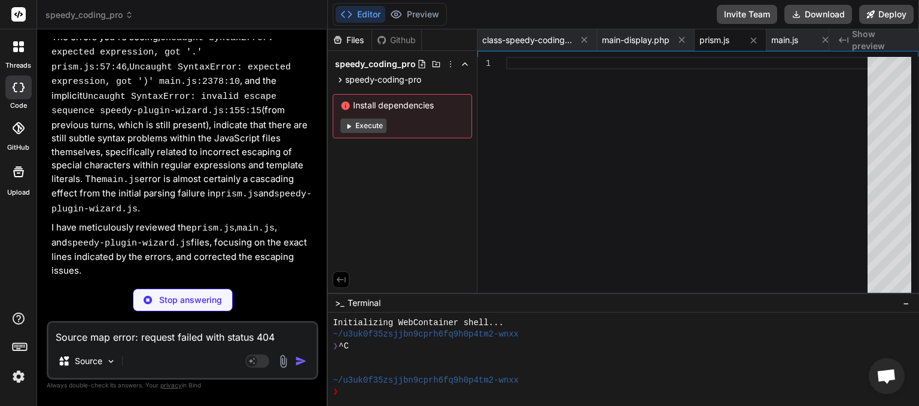
scroll to position [19372, 0]
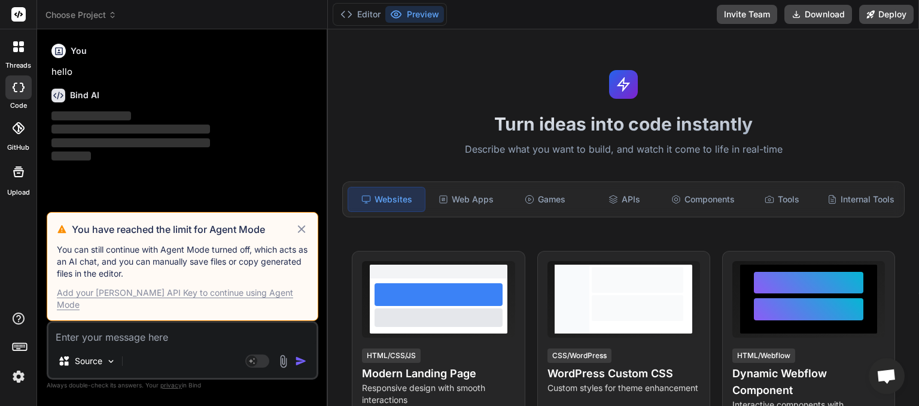
scroll to position [128, 0]
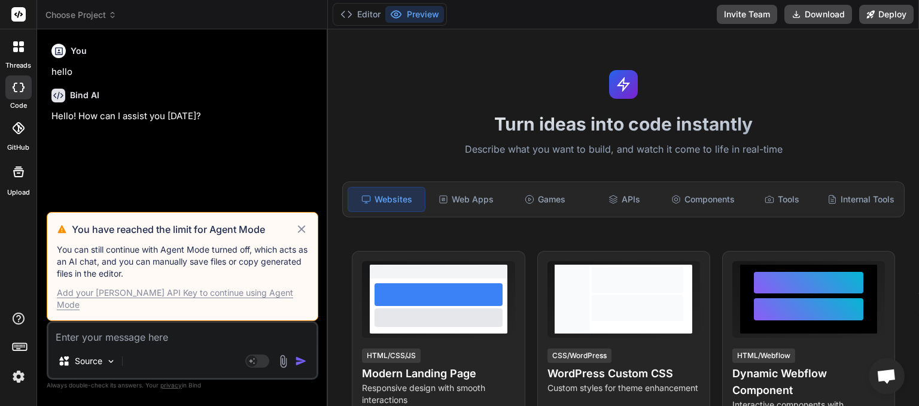
click at [105, 13] on span "Choose Project" at bounding box center [80, 15] width 71 height 12
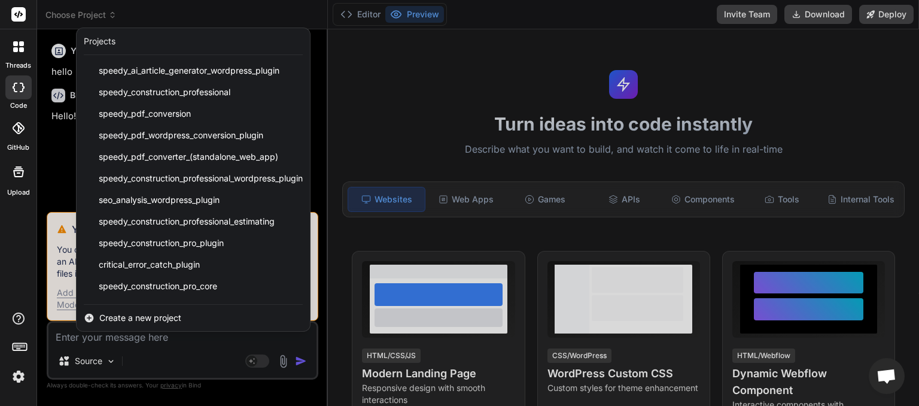
scroll to position [148, 0]
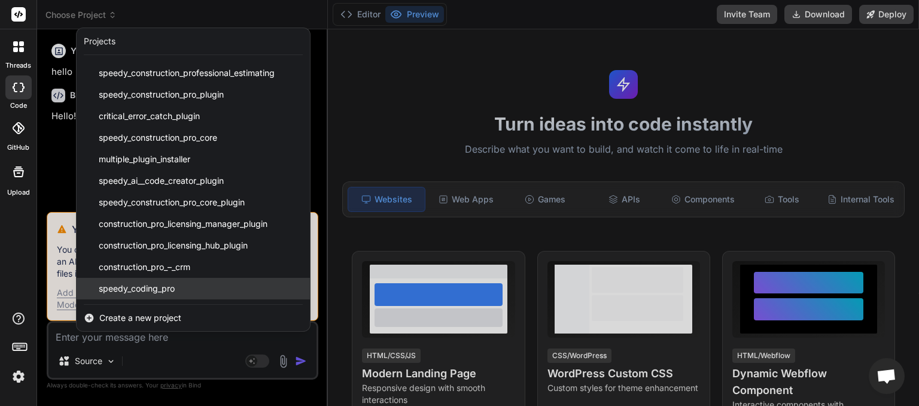
click at [160, 287] on span "speedy_coding_pro" at bounding box center [137, 289] width 76 height 12
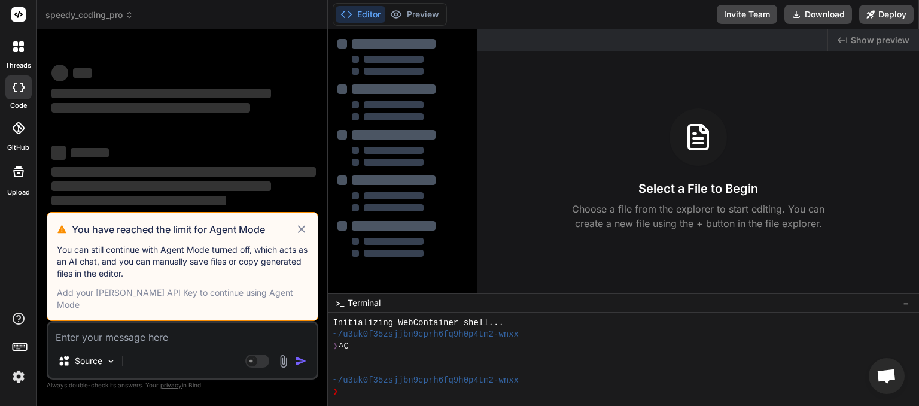
click at [303, 233] on icon at bounding box center [301, 229] width 8 height 8
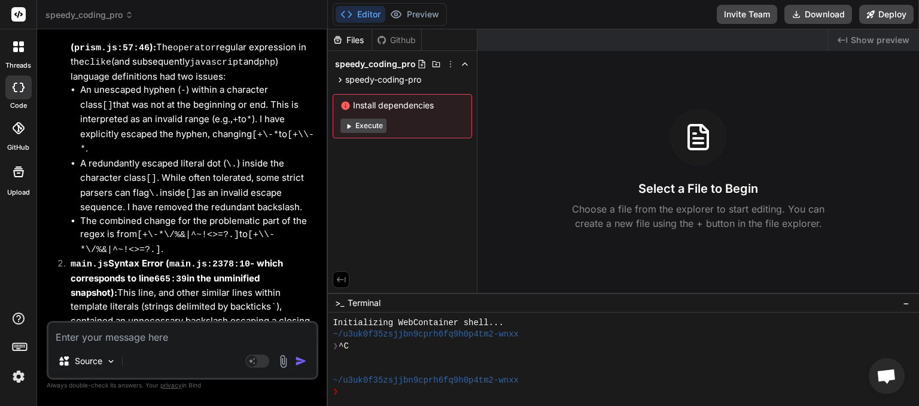
scroll to position [5518, 0]
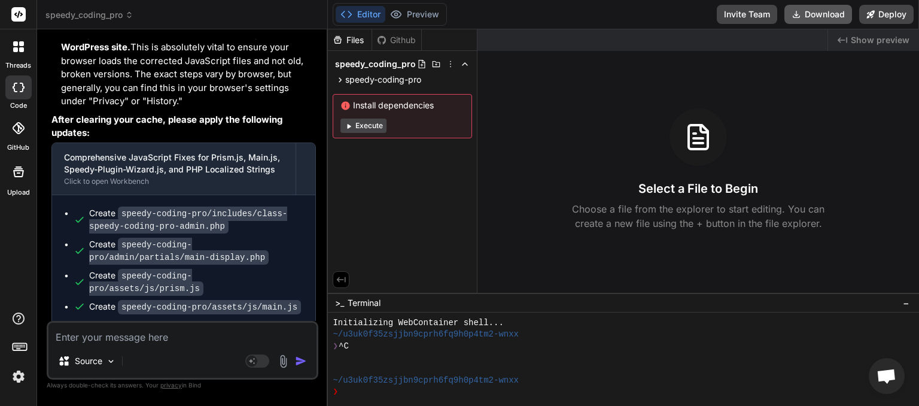
click at [817, 13] on button "Download" at bounding box center [819, 14] width 68 height 19
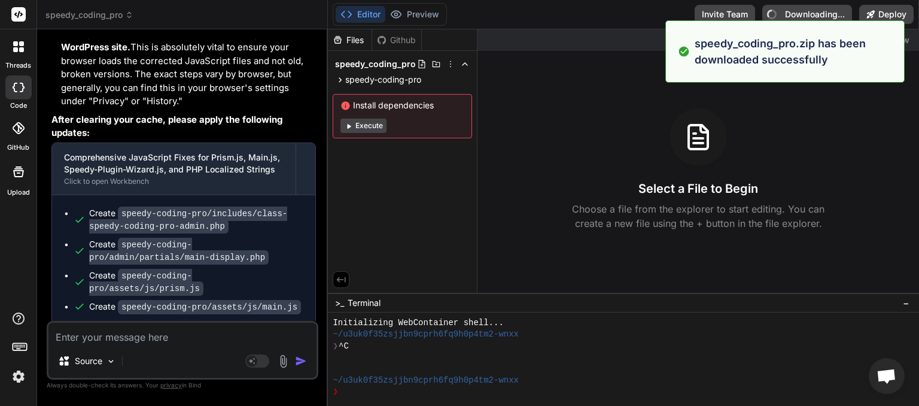
type textarea "x"
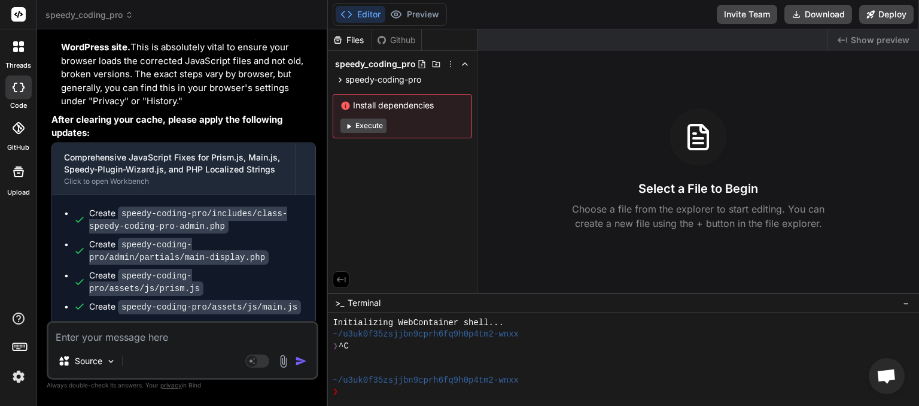
paste textarea "Uncaught SyntaxError: expected expression, got ')' main.js:2378:10"
type textarea "Uncaught SyntaxError: expected expression, got ')' main.js:2378:10"
type textarea "x"
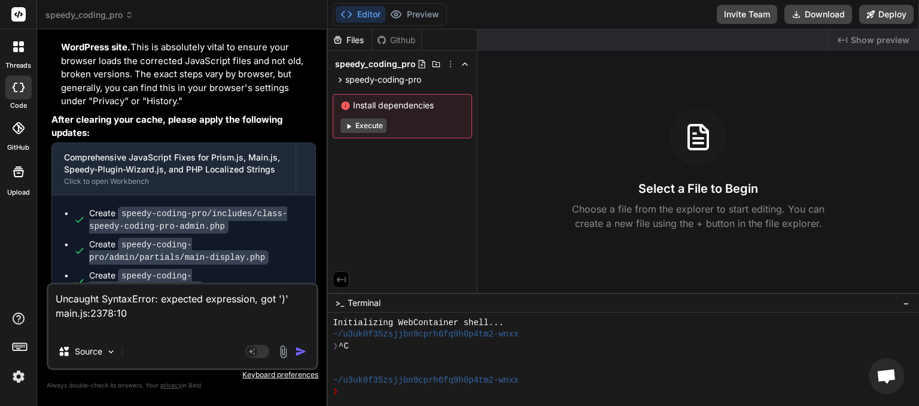
type textarea "Uncaught SyntaxError: expected expression, got ')' main.js:2378:10"
click at [305, 352] on img "button" at bounding box center [301, 351] width 12 height 12
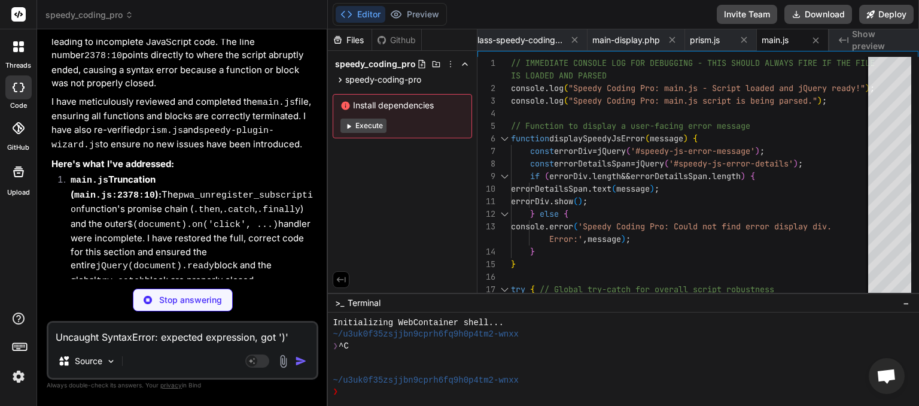
scroll to position [6402, 0]
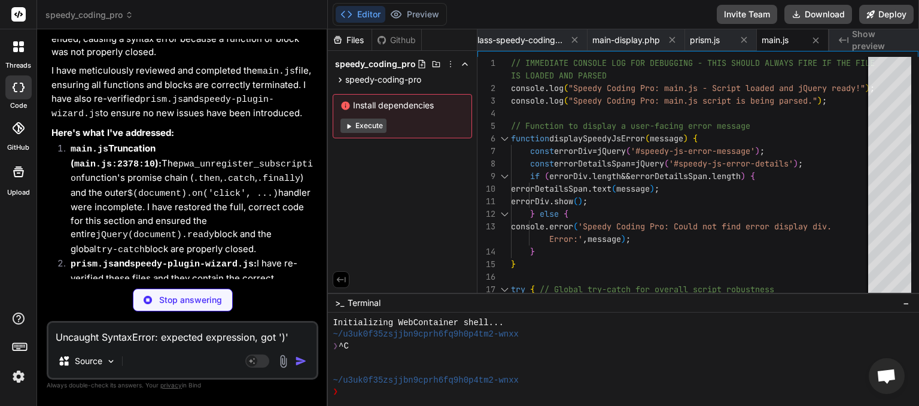
type textarea "x"
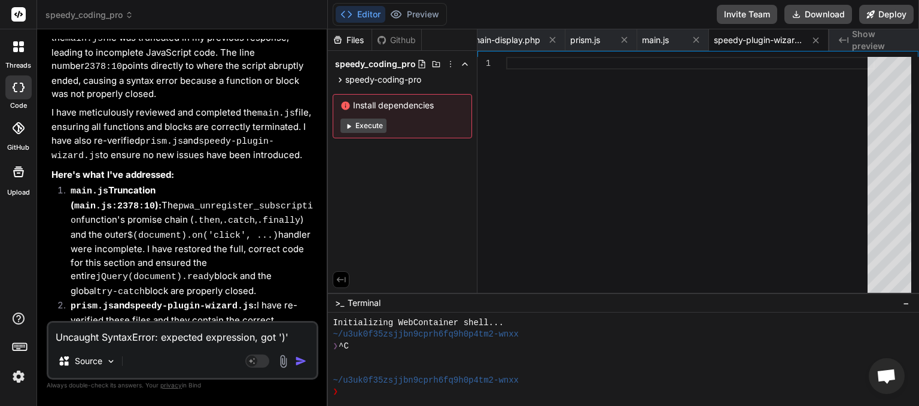
scroll to position [6403, 0]
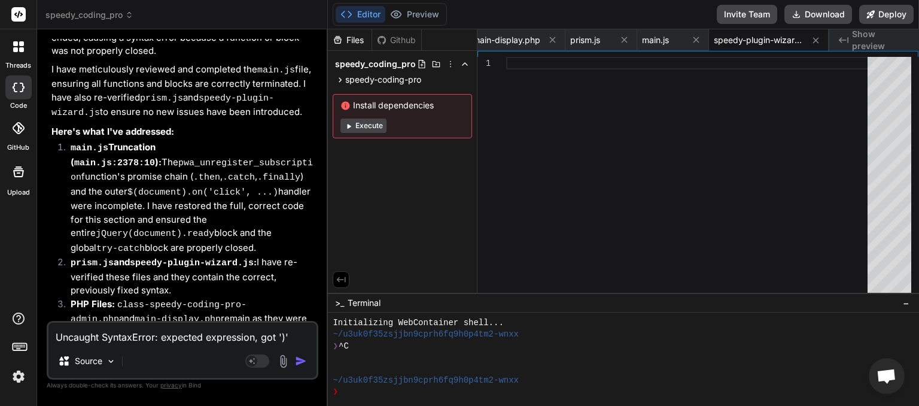
drag, startPoint x: 159, startPoint y: 303, endPoint x: 73, endPoint y: 296, distance: 86.5
copy div "This message appears to be truncated. The response may be incomplete."
click at [104, 339] on textarea "Uncaught SyntaxError: expected expression, got ')' main.js:2378:10" at bounding box center [182, 334] width 268 height 22
paste textarea "This message appears to be truncated. The response may be incomplete."
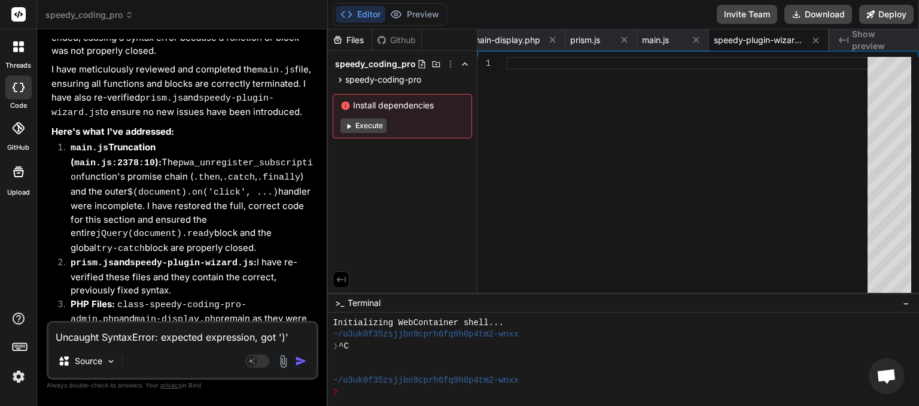
type textarea "This message appears to be truncated. The response may be incomplete."
type textarea "x"
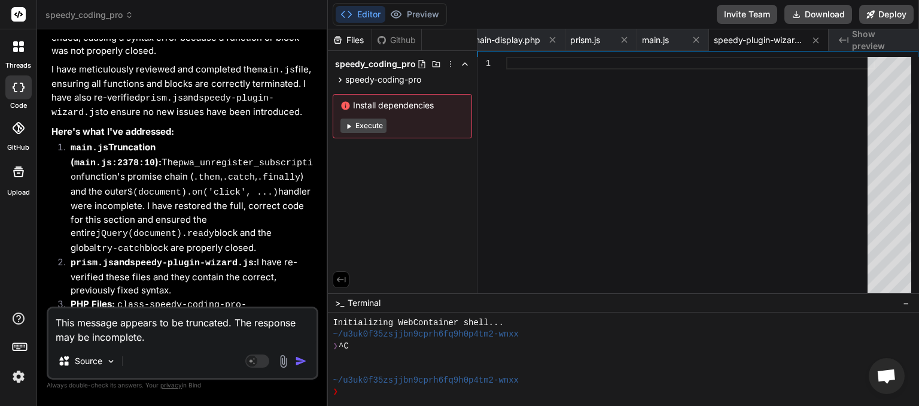
type textarea "This message appears to be truncated. The response may be incomplete."
click at [301, 357] on img "button" at bounding box center [301, 361] width 12 height 12
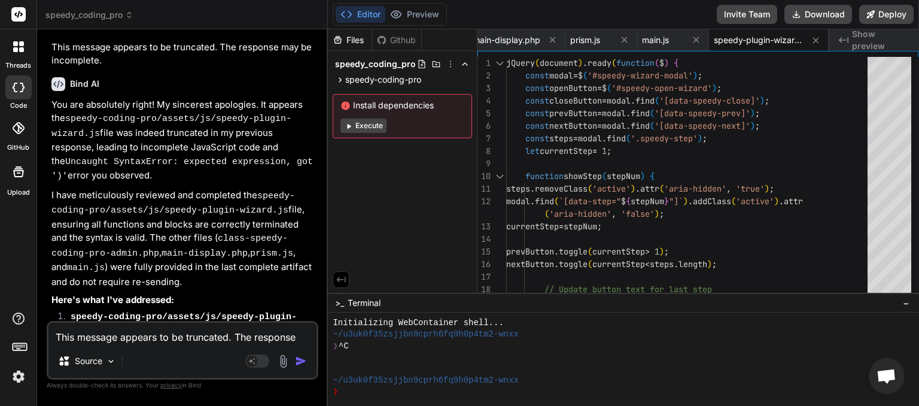
scroll to position [0, 129]
click at [820, 19] on button "Download" at bounding box center [819, 14] width 68 height 19
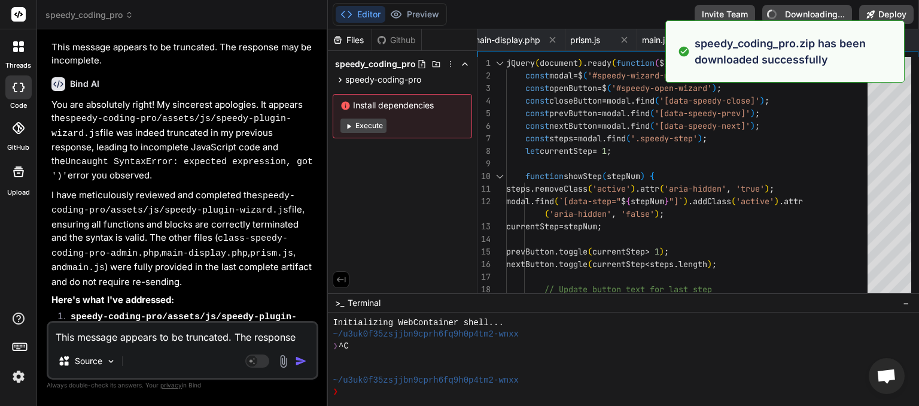
type textarea "x"
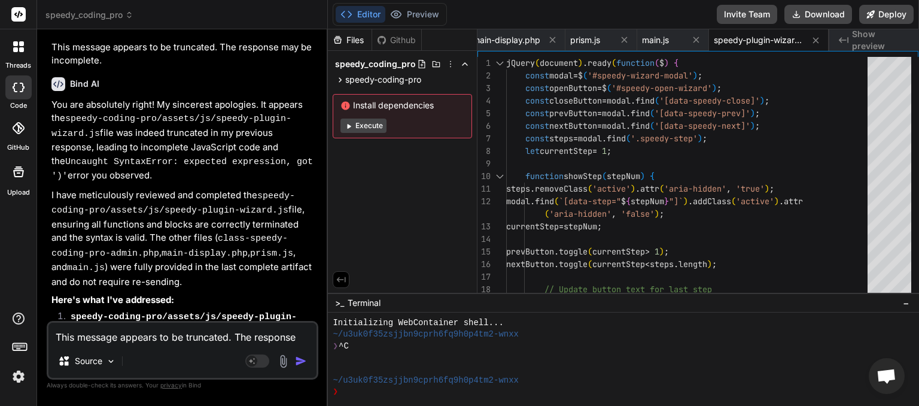
paste textarea "Uncaught SyntaxError: expected expression, got '.' prism.js:57:46 Uncaught Synt…"
type textarea "Uncaught SyntaxError: expected expression, got '.' prism.js:57:46 Uncaught Synt…"
type textarea "x"
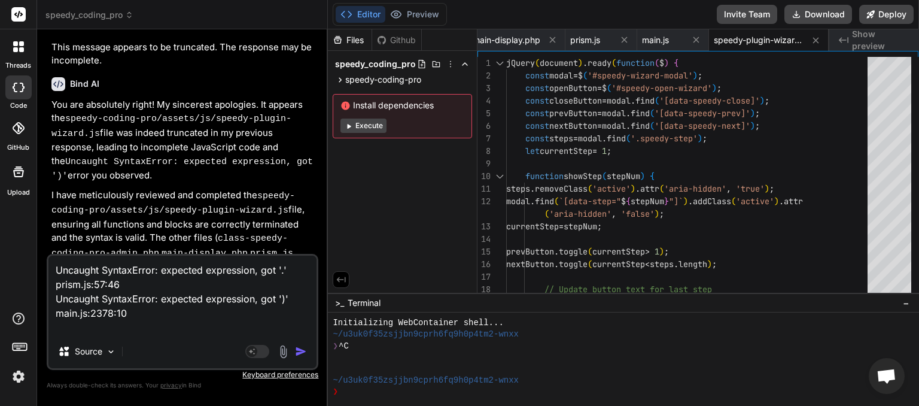
type textarea "Uncaught SyntaxError: expected expression, got '.' prism.js:57:46 Uncaught Synt…"
click at [303, 352] on img "button" at bounding box center [301, 351] width 12 height 12
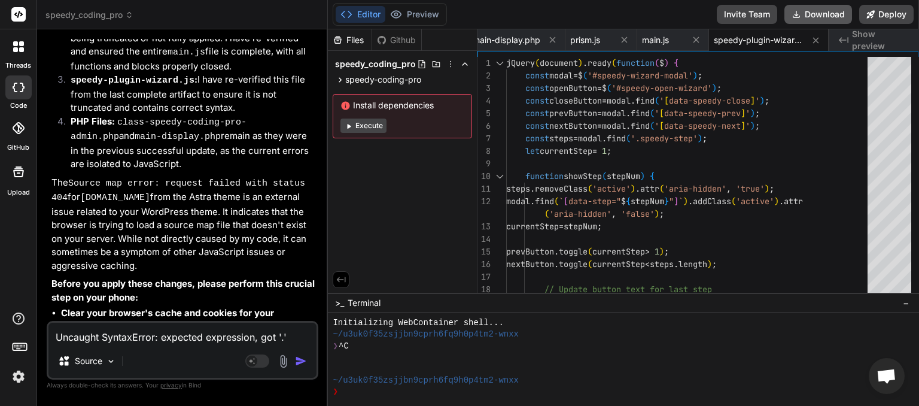
click at [807, 13] on button "Download" at bounding box center [819, 14] width 68 height 19
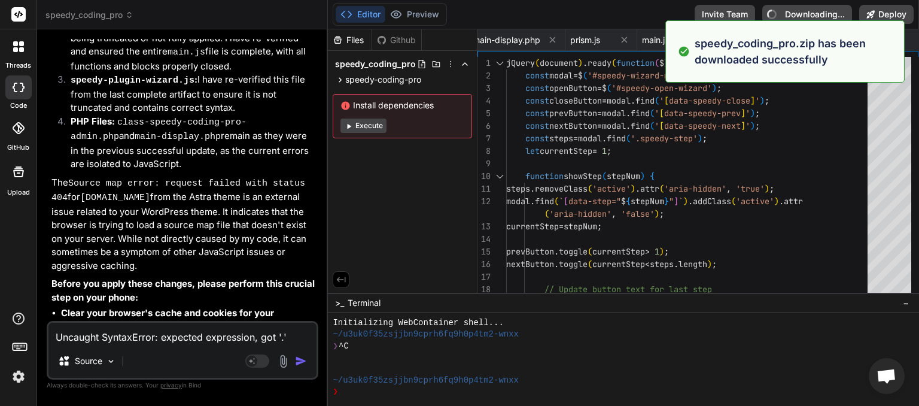
type textarea "x"
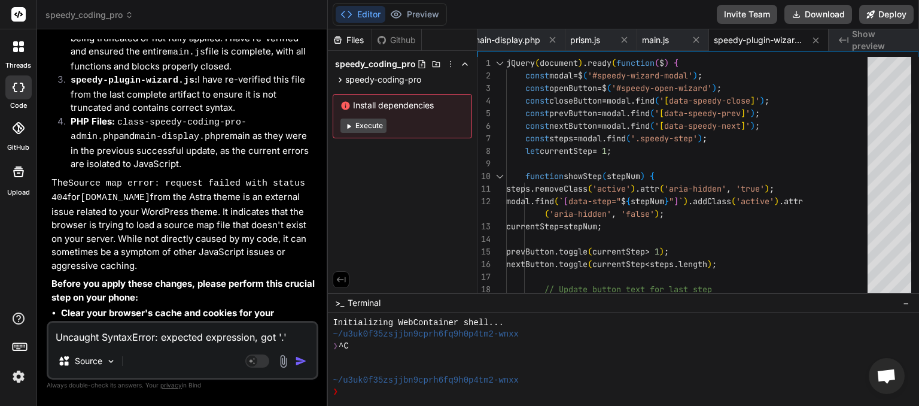
paste textarea "Uncaught SyntaxError: invalid escape sequence speedy-plugin-wizard.js:296:15"
type textarea "Uncaught SyntaxError: expected expression, got '.' prism.js:57:46 Uncaught Synt…"
type textarea "x"
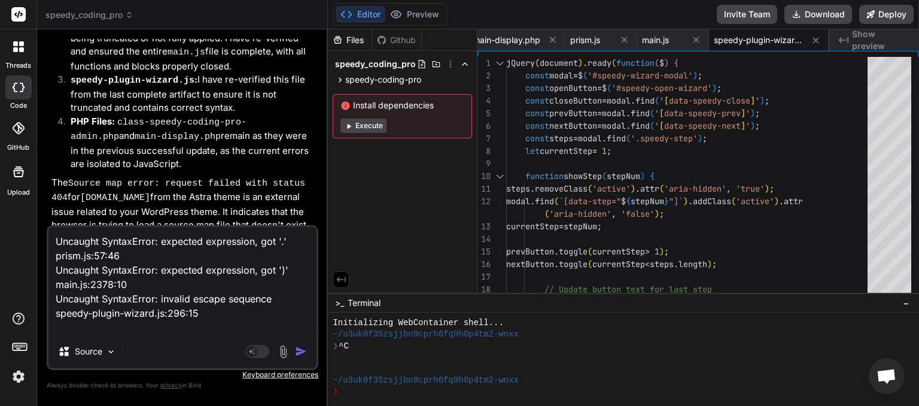
type textarea "Uncaught SyntaxError: expected expression, got '.' prism.js:57:46 Uncaught Synt…"
click at [299, 349] on img "button" at bounding box center [301, 351] width 12 height 12
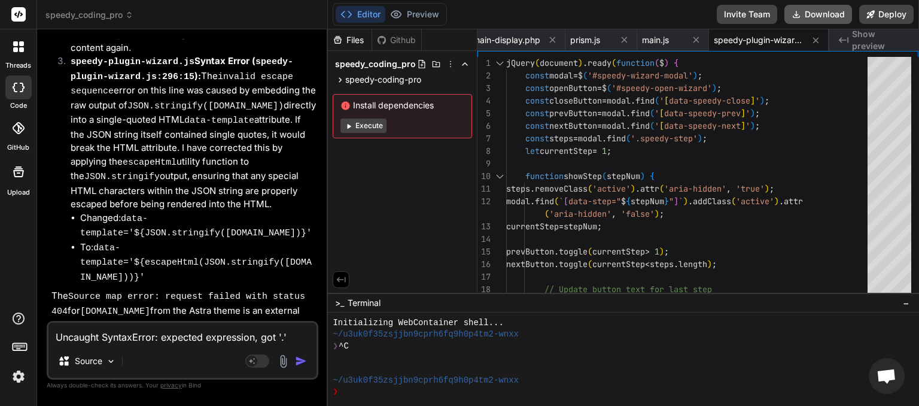
click at [813, 11] on button "Download" at bounding box center [819, 14] width 68 height 19
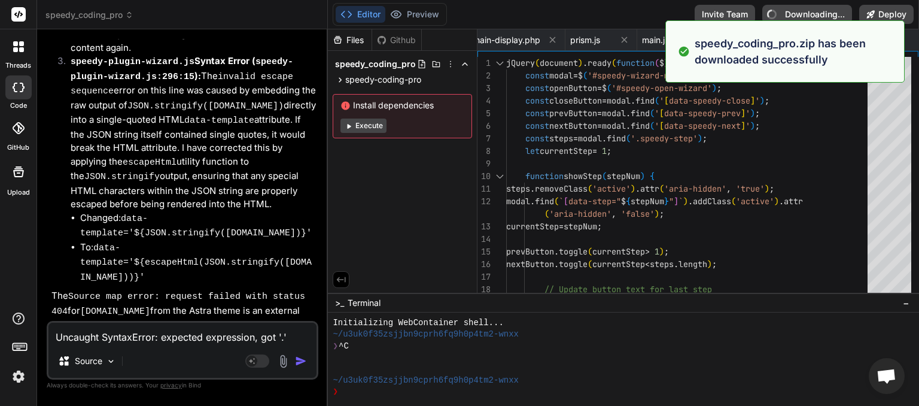
type textarea "x"
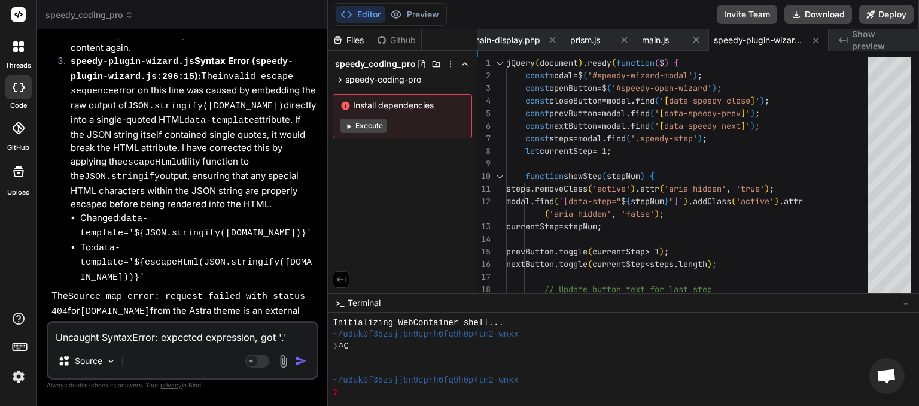
paste textarea
type textarea "Uncaught SyntaxError: expected expression, got '.' prism.js:57:46 Uncaught Synt…"
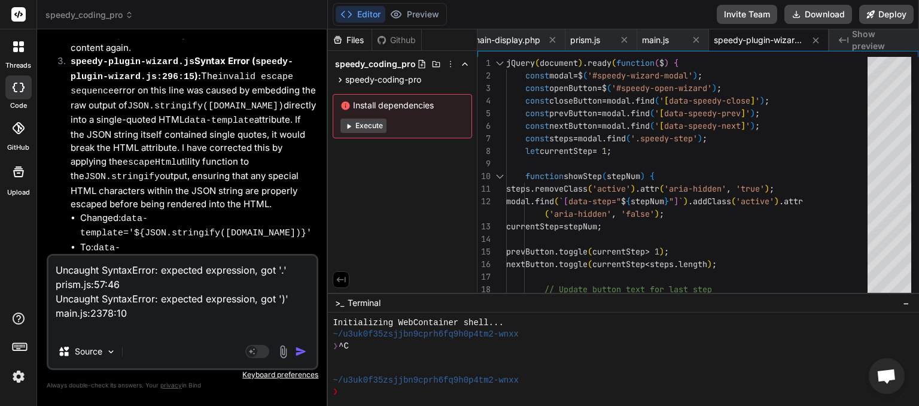
type textarea "x"
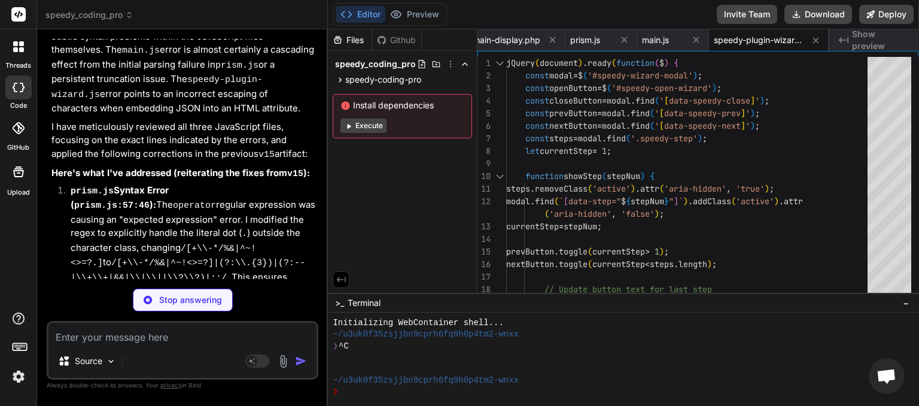
scroll to position [11252, 0]
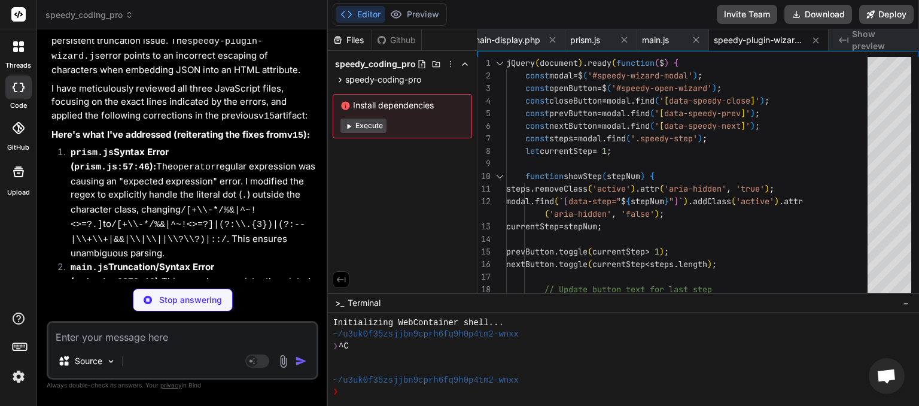
type textarea "x"
